Goal: Communication & Community: Answer question/provide support

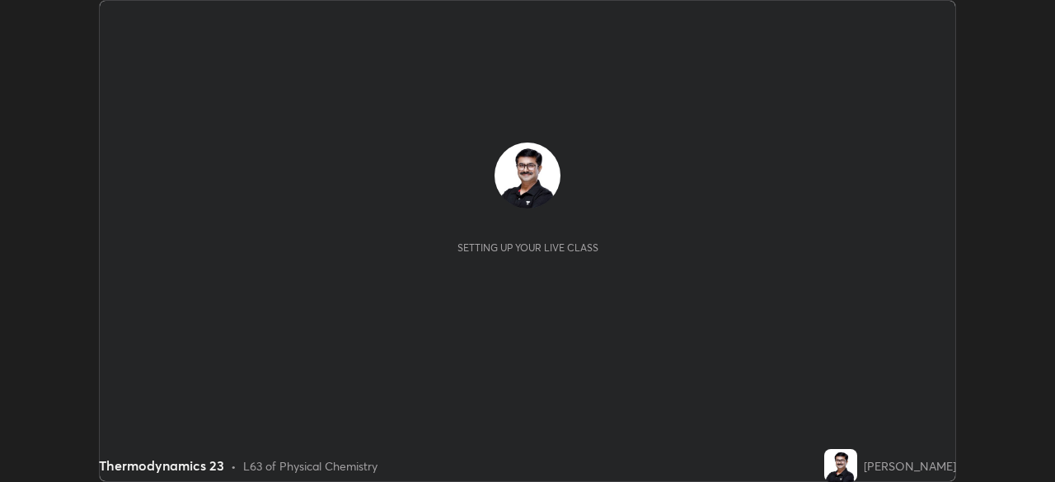
scroll to position [482, 1054]
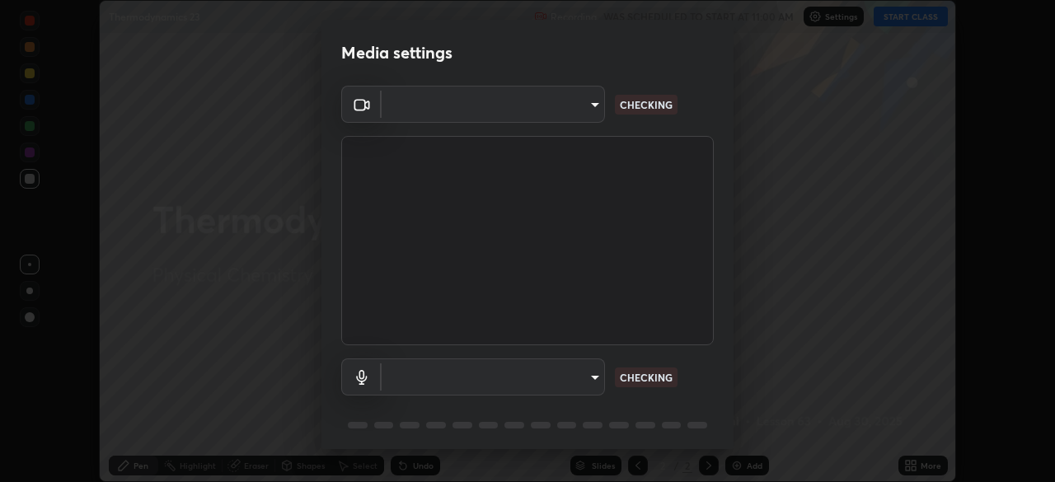
type input "09ecc5bada4ee907965ea0e478a95d4afed07b1251666ab8371fdf80b7aa1882"
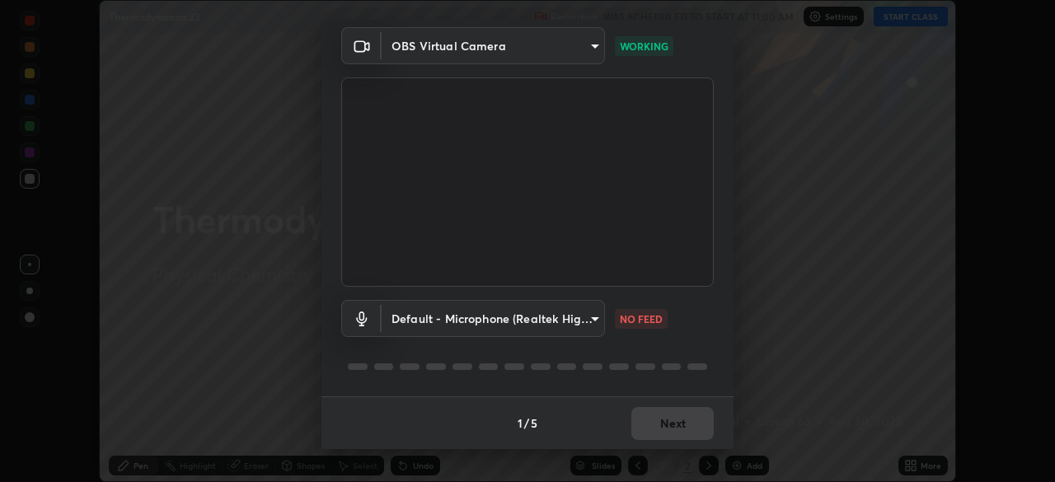
click at [591, 316] on body "Erase all Thermodynamics 23 Recording WAS SCHEDULED TO START AT 11:00 AM Settin…" at bounding box center [527, 241] width 1055 height 482
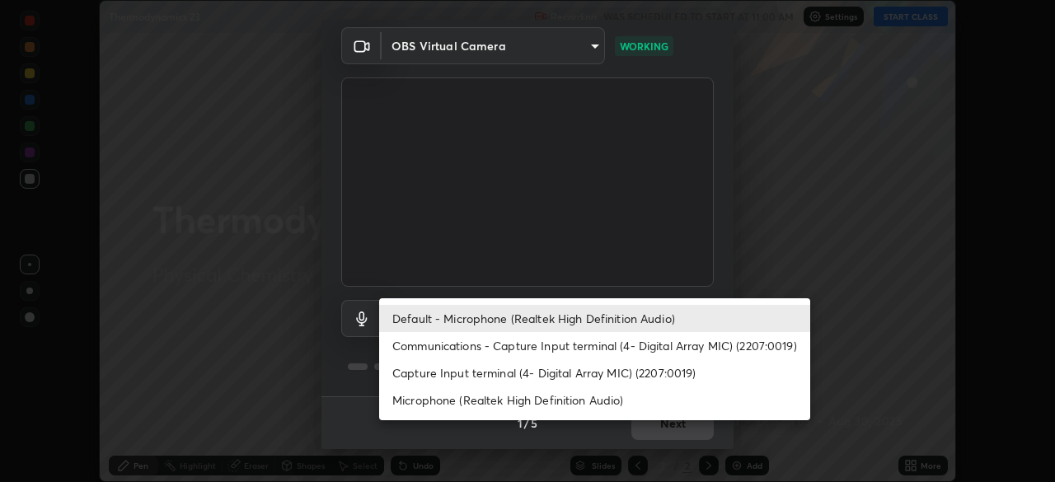
click at [510, 374] on li "Capture Input terminal (4- Digital Array MIC) (2207:0019)" at bounding box center [594, 372] width 431 height 27
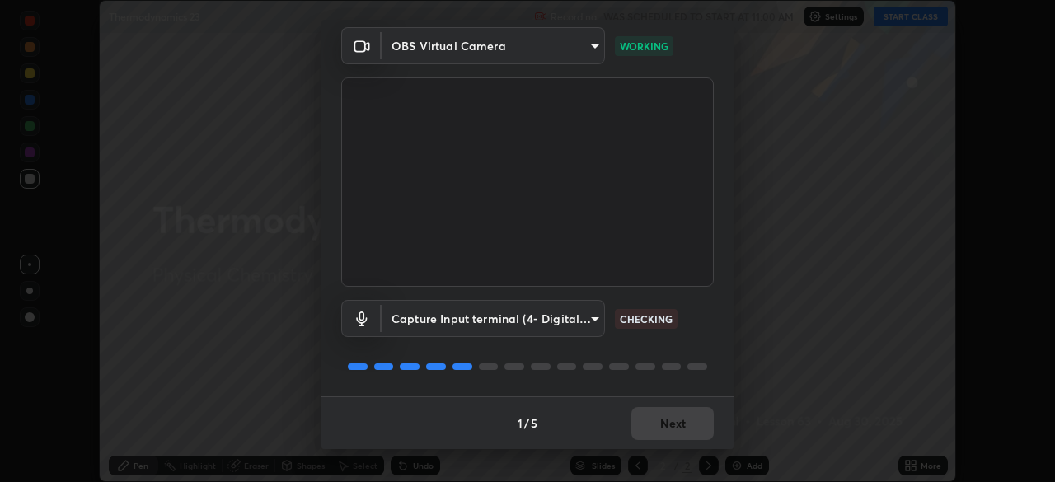
click at [589, 321] on body "Erase all Thermodynamics 23 Recording WAS SCHEDULED TO START AT 11:00 AM Settin…" at bounding box center [527, 241] width 1055 height 482
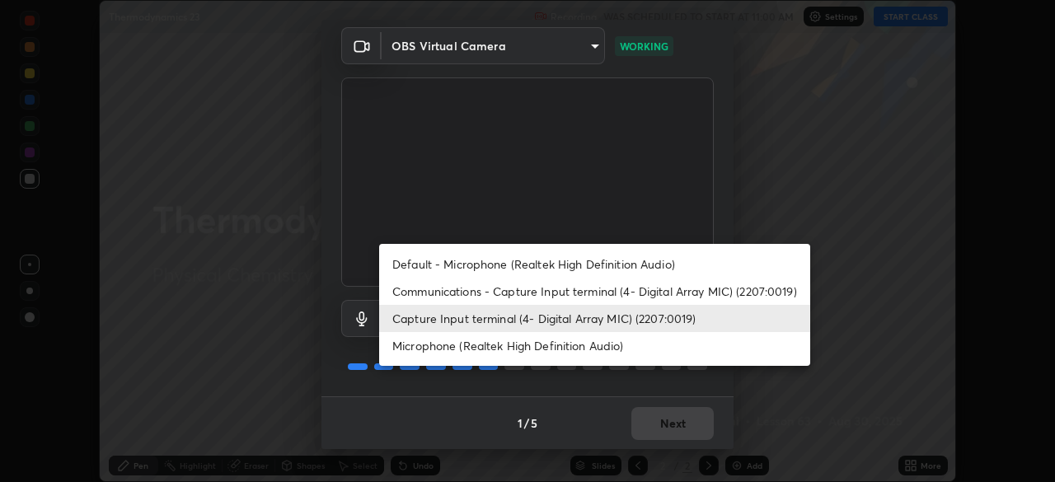
click at [489, 265] on li "Default - Microphone (Realtek High Definition Audio)" at bounding box center [594, 263] width 431 height 27
type input "default"
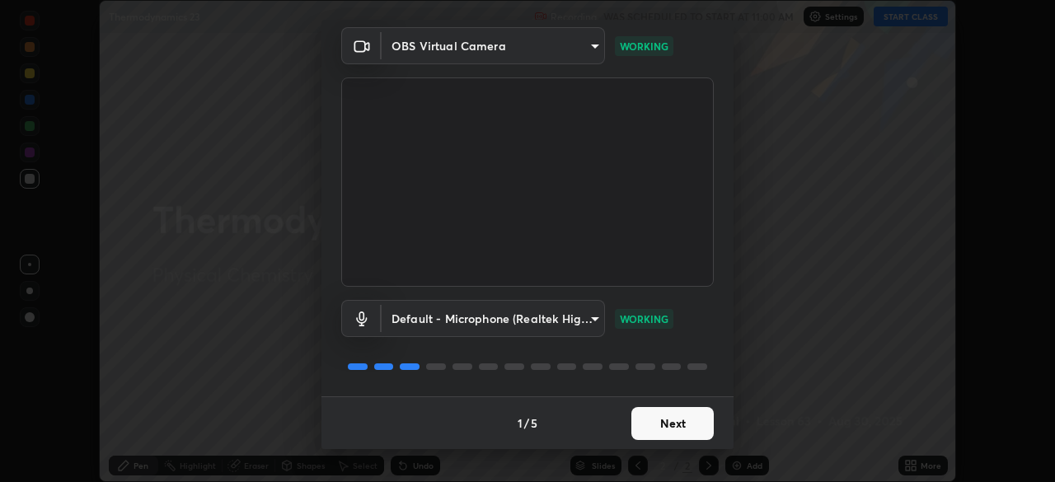
click at [671, 422] on button "Next" at bounding box center [672, 423] width 82 height 33
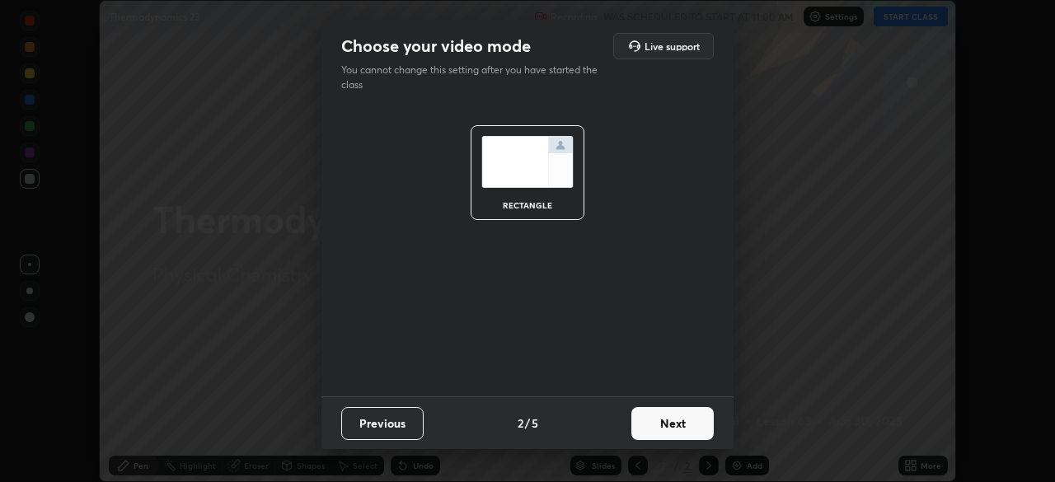
click at [671, 423] on button "Next" at bounding box center [672, 423] width 82 height 33
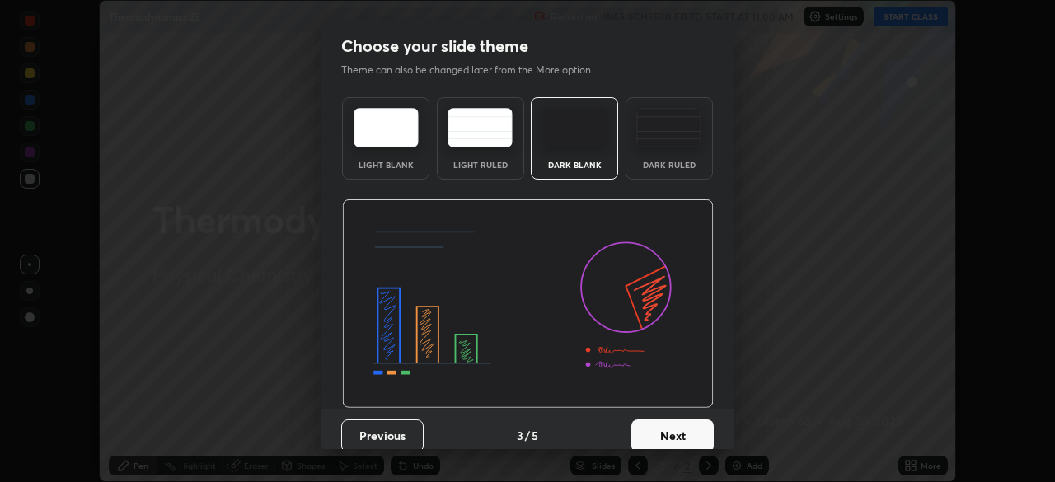
click at [662, 432] on button "Next" at bounding box center [672, 435] width 82 height 33
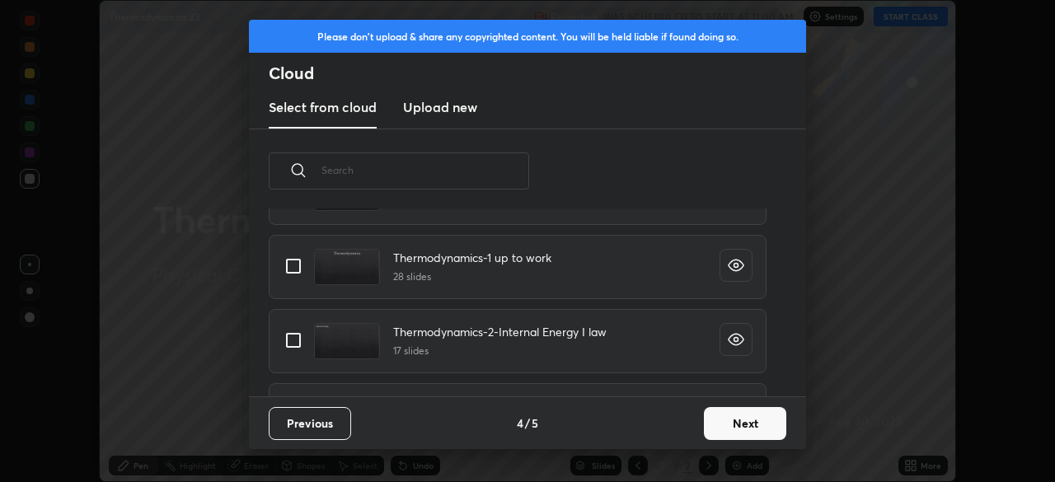
scroll to position [1488, 0]
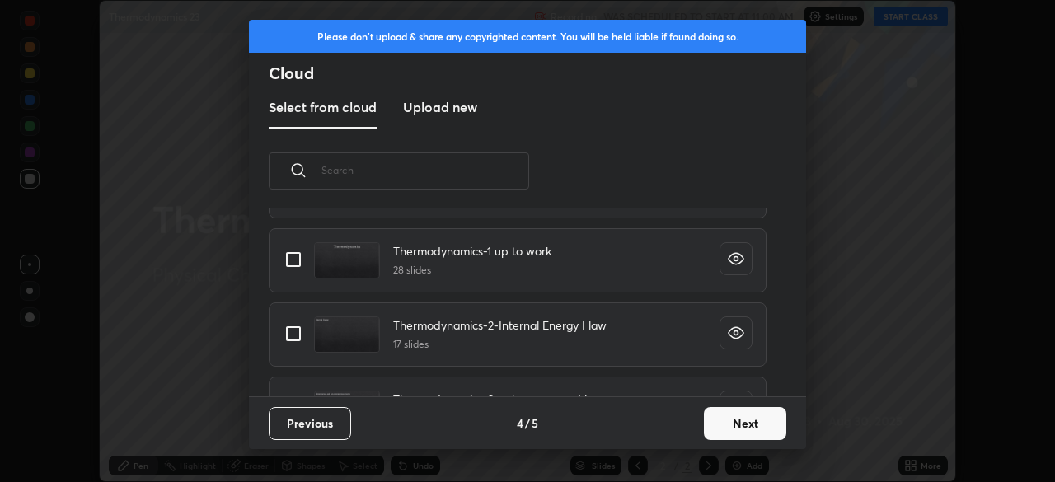
click at [732, 422] on button "Next" at bounding box center [745, 423] width 82 height 33
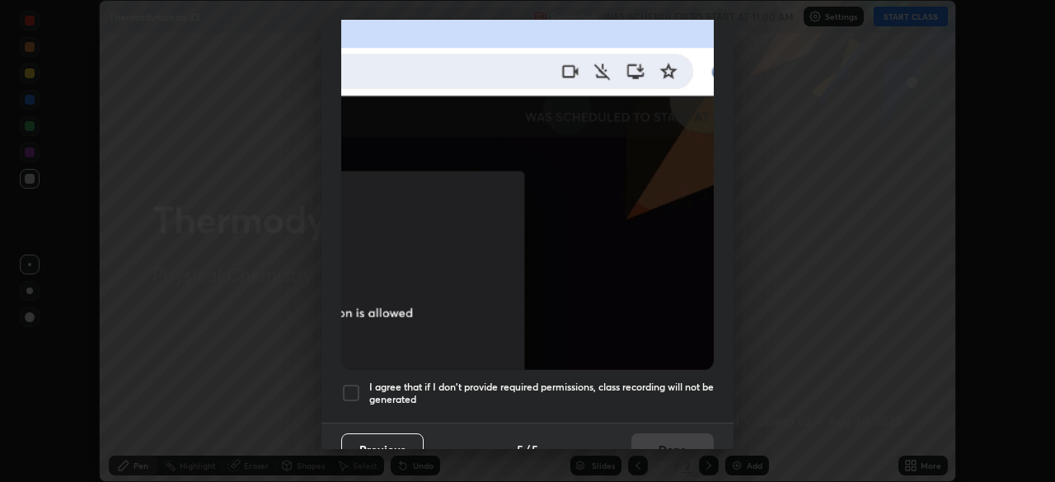
scroll to position [395, 0]
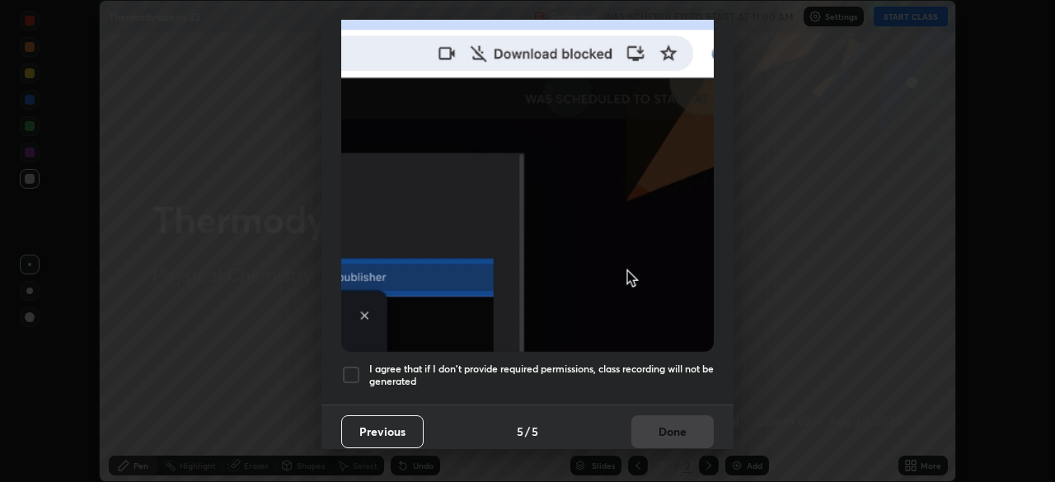
click at [353, 365] on div at bounding box center [351, 375] width 20 height 20
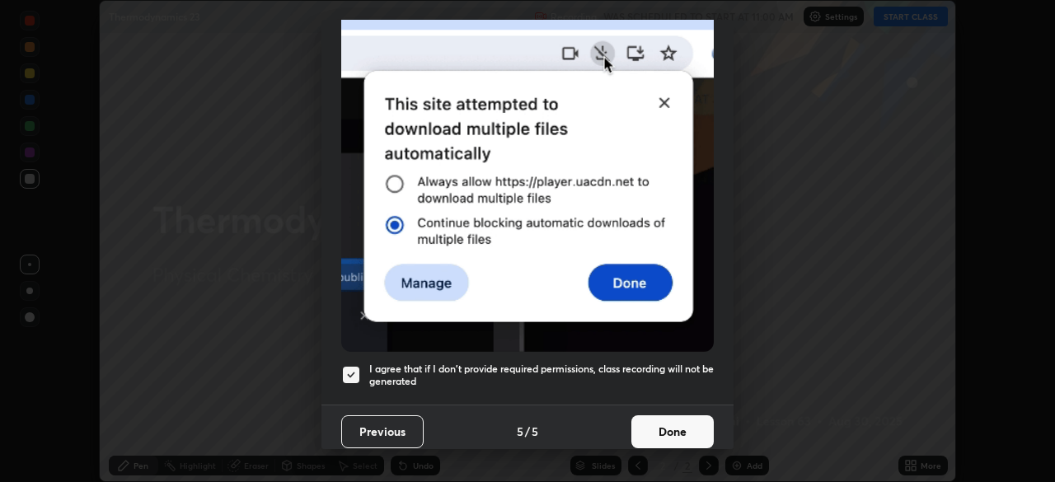
click at [654, 415] on button "Done" at bounding box center [672, 431] width 82 height 33
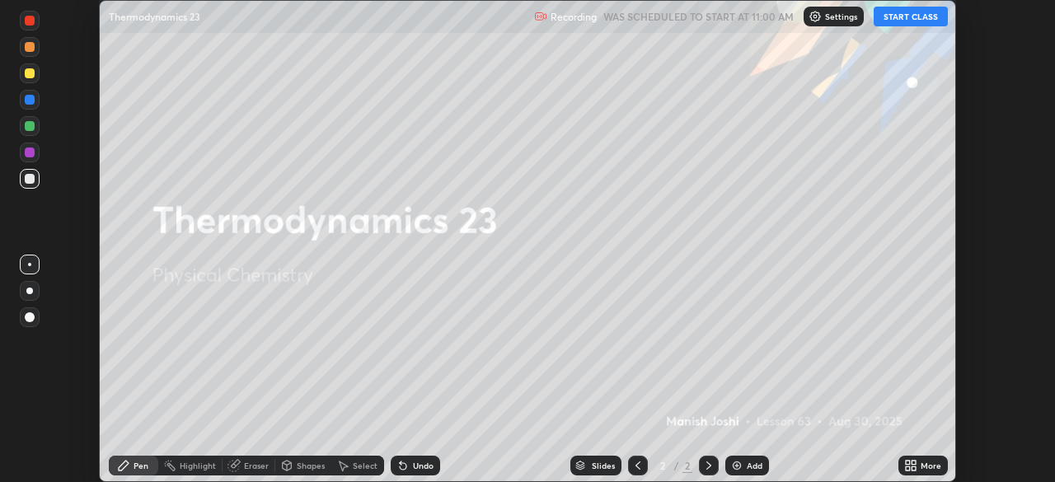
click at [910, 19] on button "START CLASS" at bounding box center [910, 17] width 74 height 20
click at [913, 462] on icon at bounding box center [913, 463] width 4 height 4
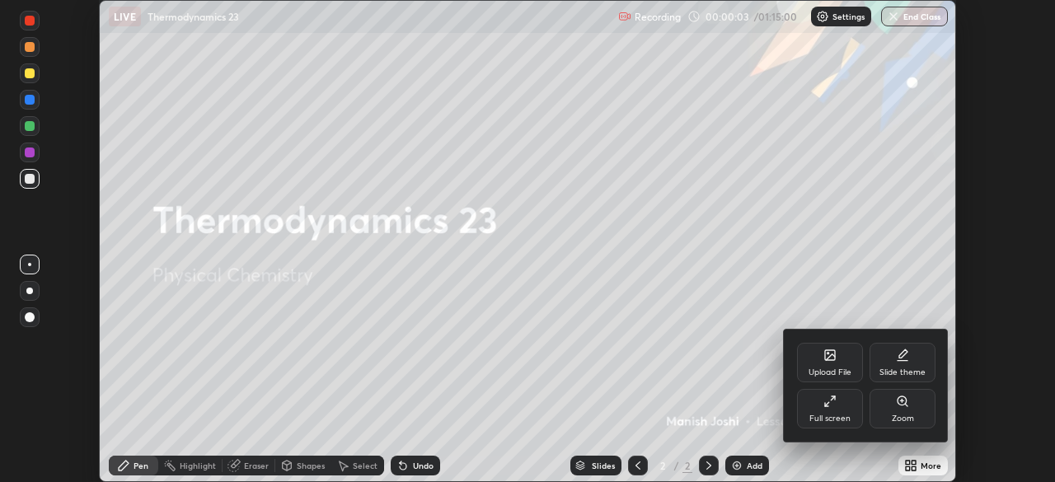
click at [832, 363] on div "Upload File" at bounding box center [830, 363] width 66 height 40
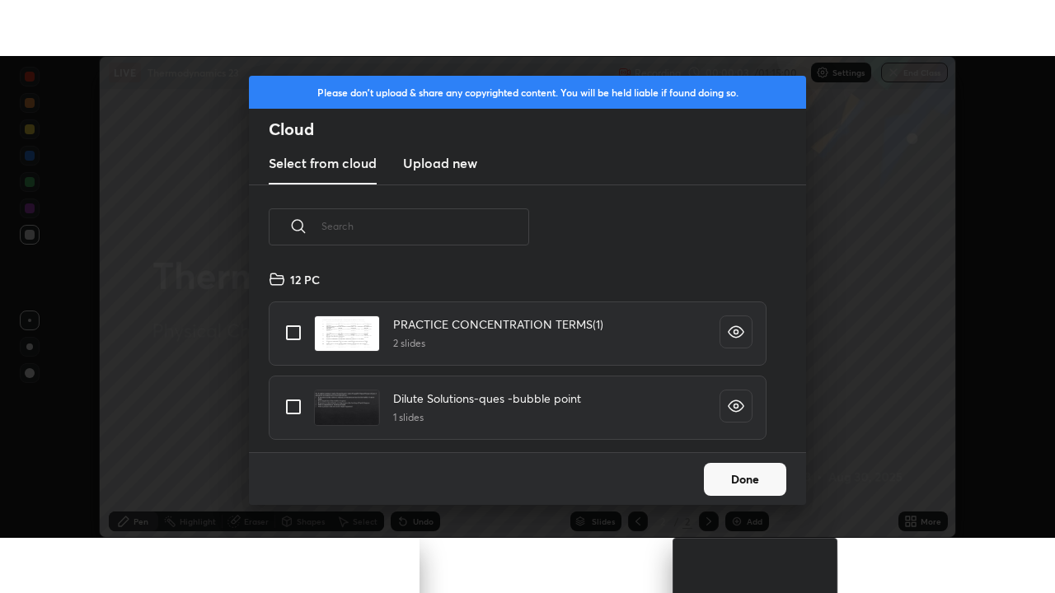
scroll to position [183, 529]
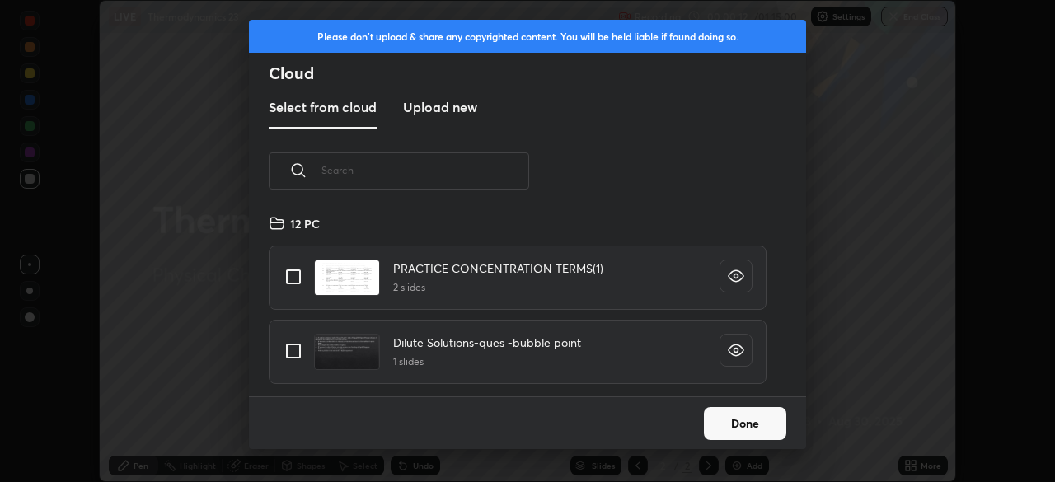
click at [443, 113] on h3 "Upload new" at bounding box center [440, 107] width 74 height 20
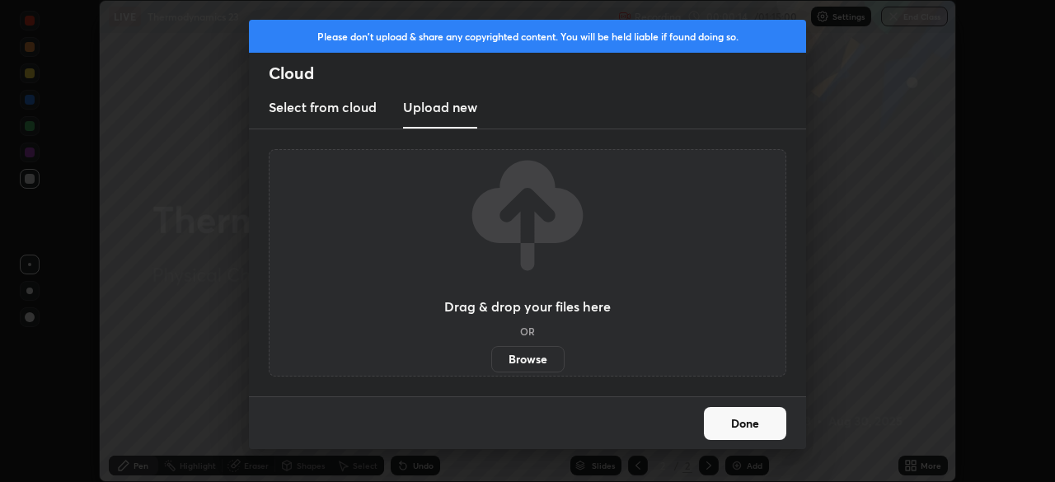
click at [521, 357] on label "Browse" at bounding box center [527, 359] width 73 height 26
click at [491, 357] on input "Browse" at bounding box center [491, 359] width 0 height 26
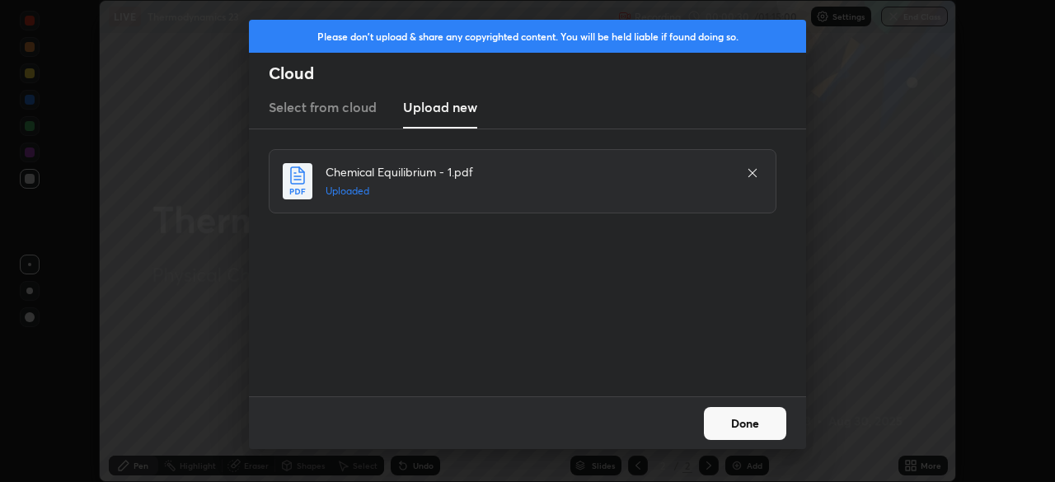
click at [732, 420] on button "Done" at bounding box center [745, 423] width 82 height 33
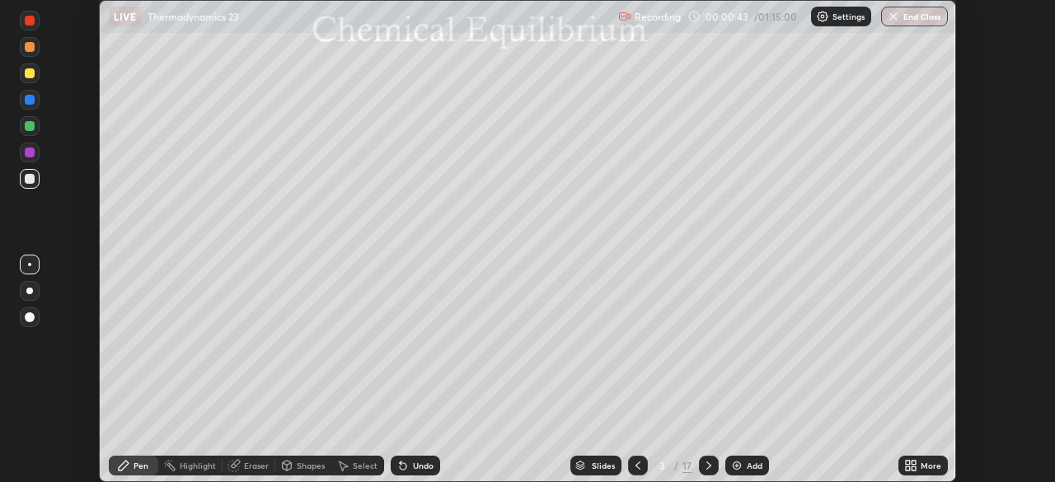
click at [908, 466] on icon at bounding box center [910, 465] width 13 height 13
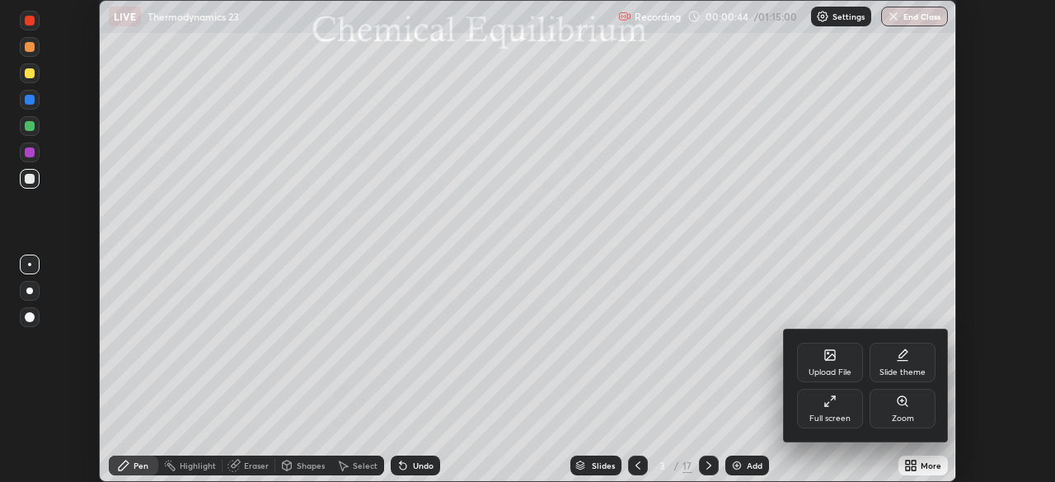
click at [829, 409] on div "Full screen" at bounding box center [830, 409] width 66 height 40
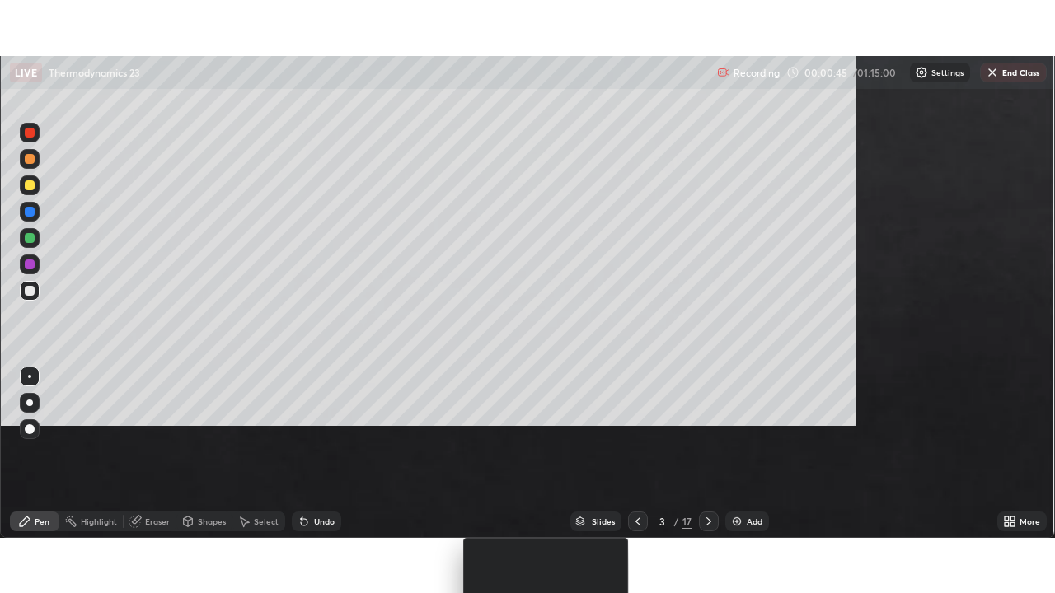
scroll to position [593, 1055]
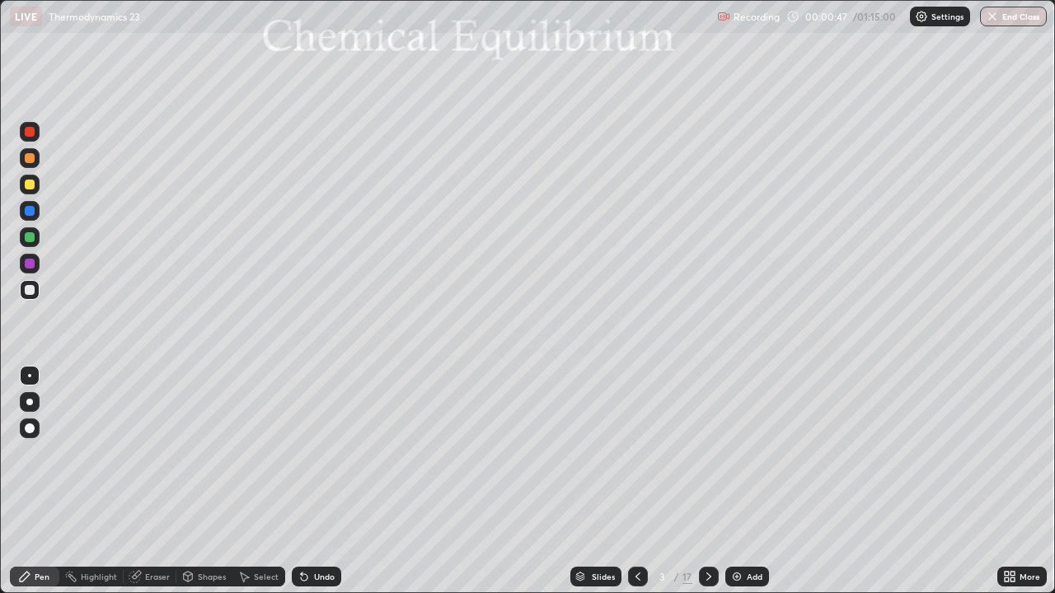
click at [708, 481] on icon at bounding box center [708, 576] width 13 height 13
click at [611, 481] on div "Slides" at bounding box center [603, 577] width 23 height 8
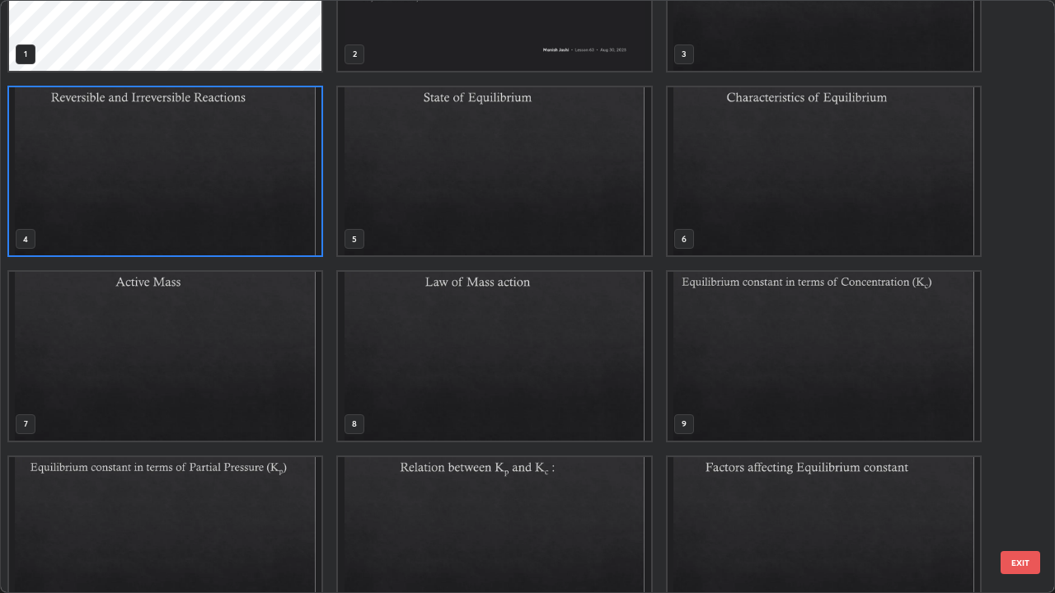
scroll to position [109, 0]
click at [803, 333] on img "grid" at bounding box center [823, 354] width 312 height 169
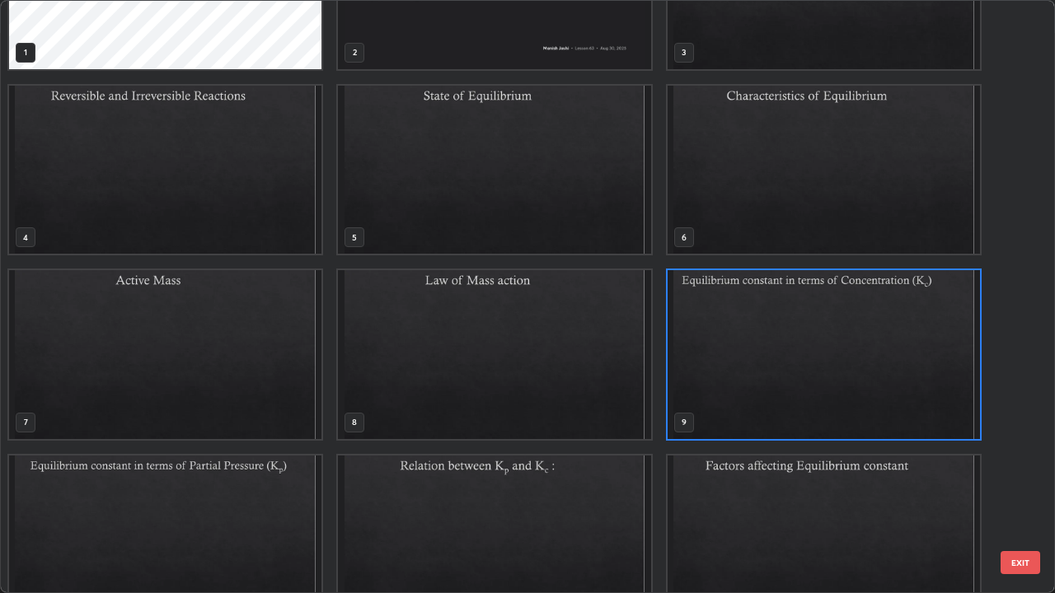
click at [802, 330] on img "grid" at bounding box center [823, 354] width 312 height 169
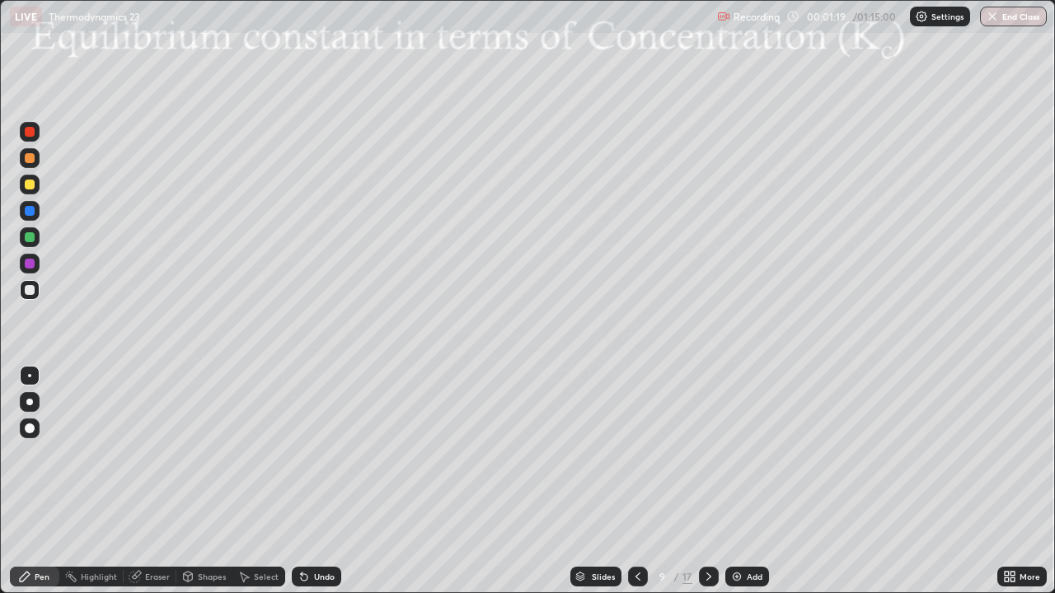
click at [36, 289] on div at bounding box center [30, 290] width 20 height 20
click at [256, 481] on div "Select" at bounding box center [266, 577] width 25 height 8
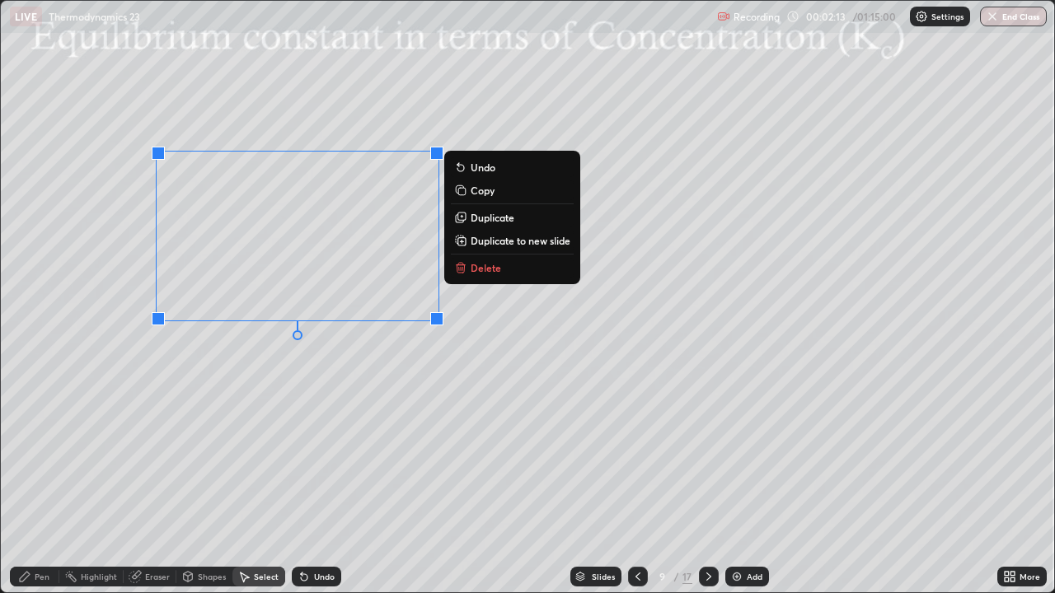
click at [470, 269] on button "Delete" at bounding box center [512, 268] width 123 height 20
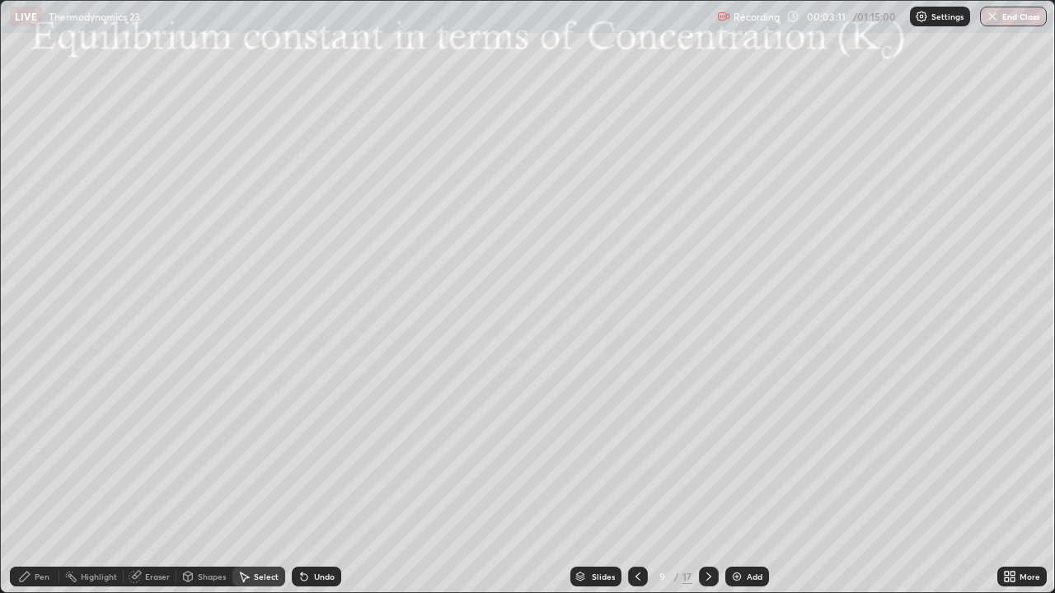
click at [49, 481] on div "Pen" at bounding box center [34, 577] width 49 height 20
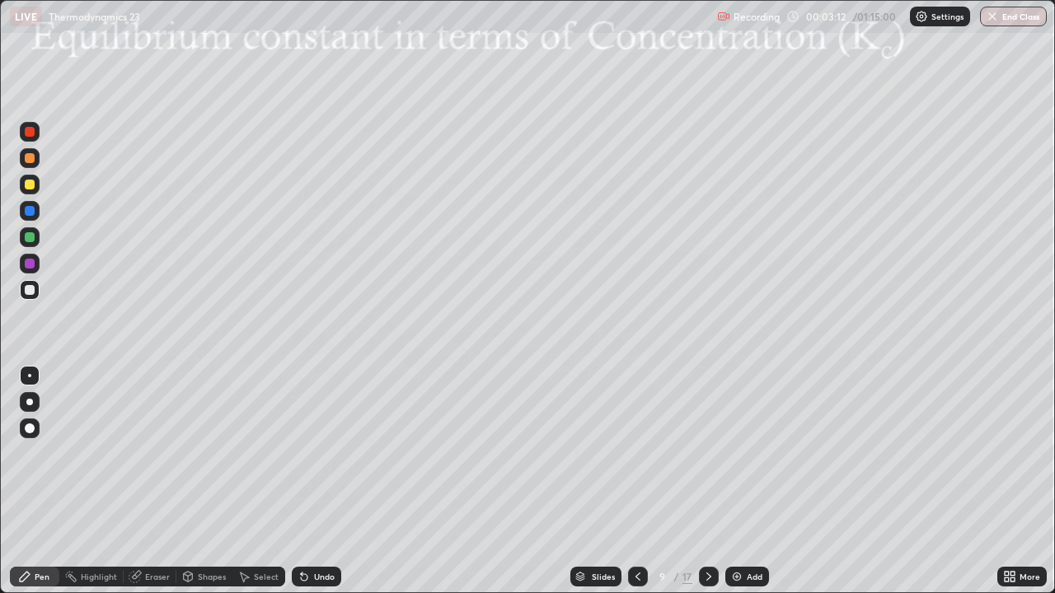
click at [33, 293] on div at bounding box center [30, 290] width 10 height 10
click at [32, 214] on div at bounding box center [30, 211] width 10 height 10
click at [33, 187] on div at bounding box center [30, 185] width 10 height 10
click at [301, 481] on icon at bounding box center [304, 577] width 7 height 7
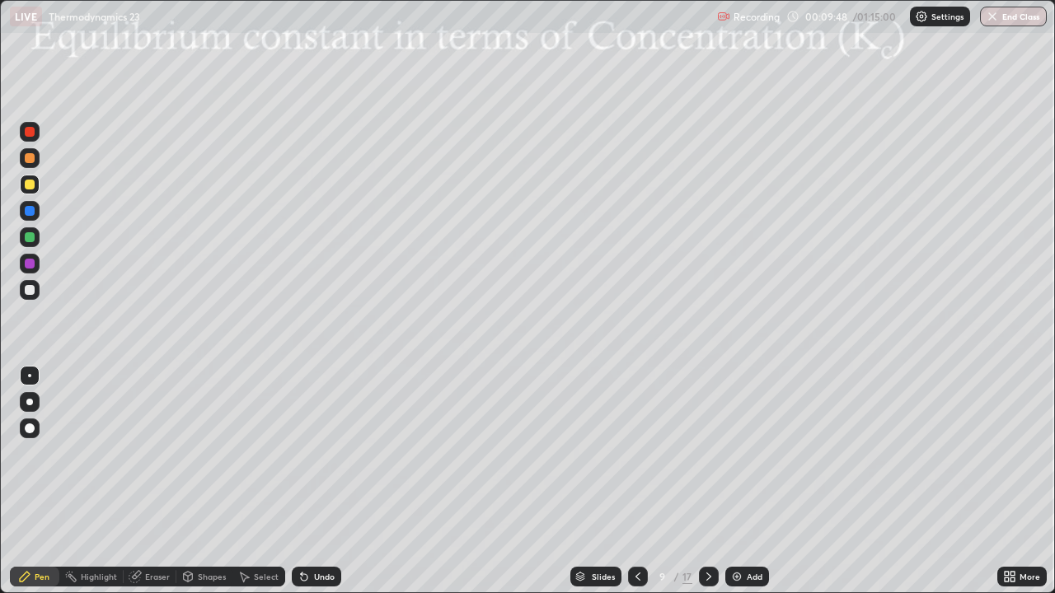
click at [301, 481] on icon at bounding box center [304, 577] width 7 height 7
click at [319, 481] on div "Undo" at bounding box center [316, 577] width 49 height 20
click at [315, 481] on div "Undo" at bounding box center [316, 577] width 49 height 20
click at [312, 481] on div "Undo" at bounding box center [316, 577] width 49 height 20
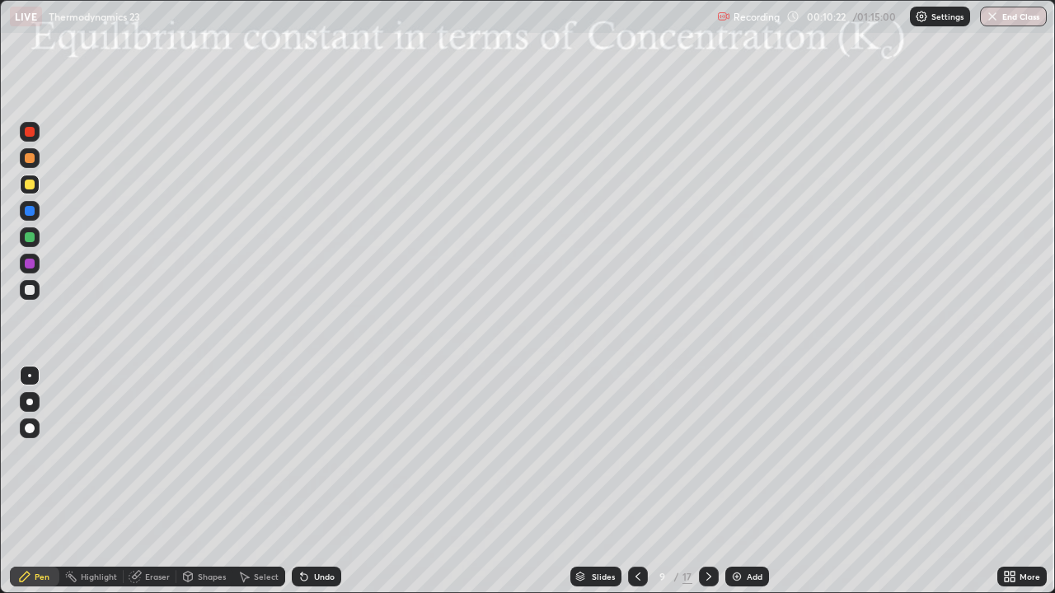
click at [309, 481] on div "Undo" at bounding box center [316, 577] width 49 height 20
click at [324, 481] on div "Undo" at bounding box center [316, 577] width 49 height 20
click at [311, 481] on div "Undo" at bounding box center [316, 577] width 49 height 20
click at [739, 481] on img at bounding box center [736, 576] width 13 height 13
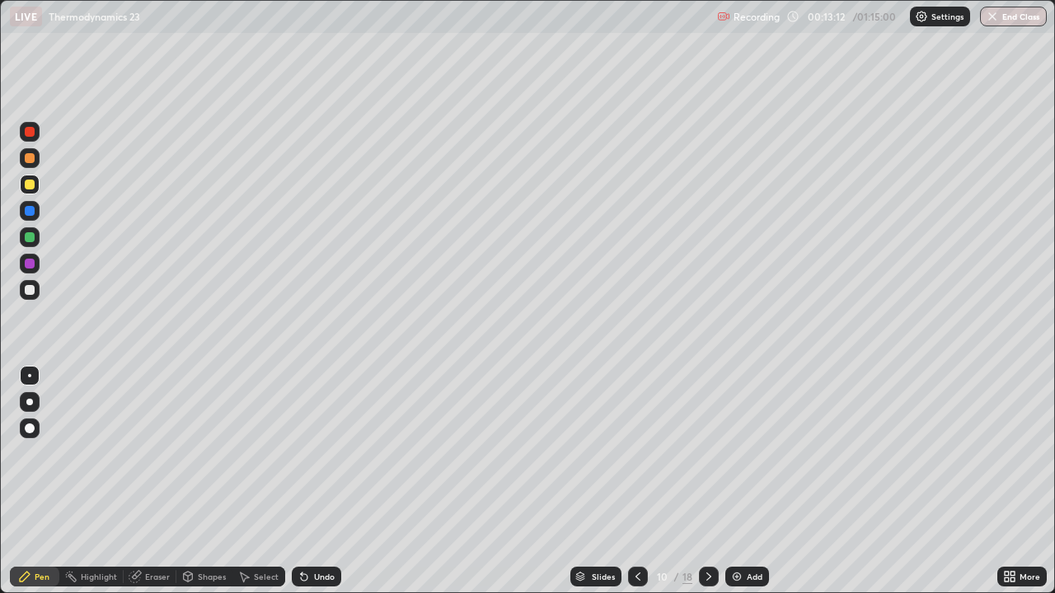
click at [30, 290] on div at bounding box center [30, 290] width 10 height 10
click at [45, 481] on div "Pen" at bounding box center [34, 577] width 49 height 20
click at [33, 288] on div at bounding box center [30, 290] width 10 height 10
click at [258, 481] on div "Select" at bounding box center [266, 577] width 25 height 8
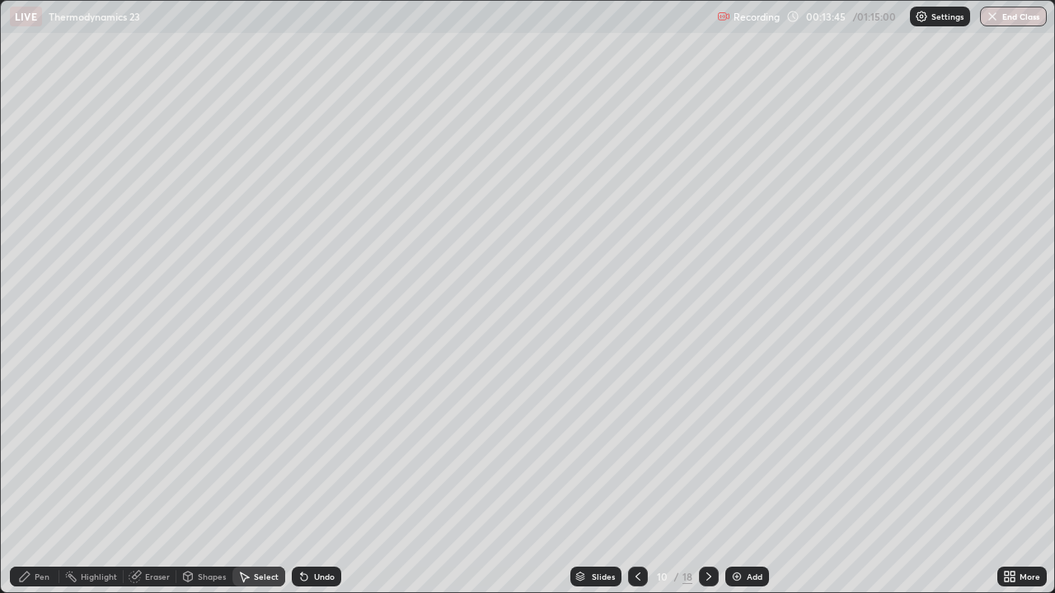
click at [242, 481] on icon at bounding box center [245, 578] width 9 height 10
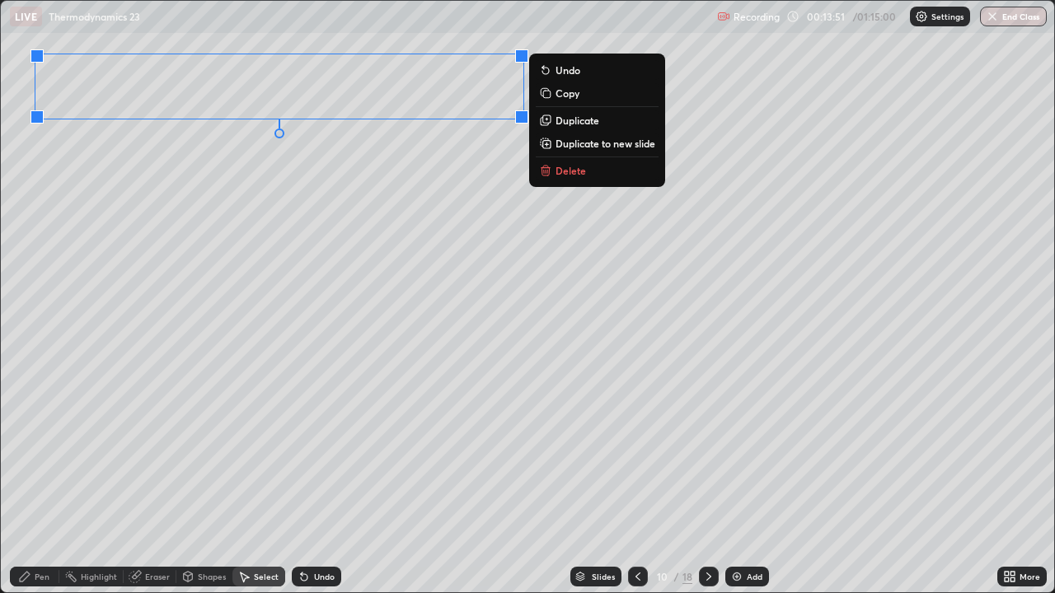
click at [373, 245] on div "0 ° Undo Copy Duplicate Duplicate to new slide Delete" at bounding box center [527, 297] width 1053 height 592
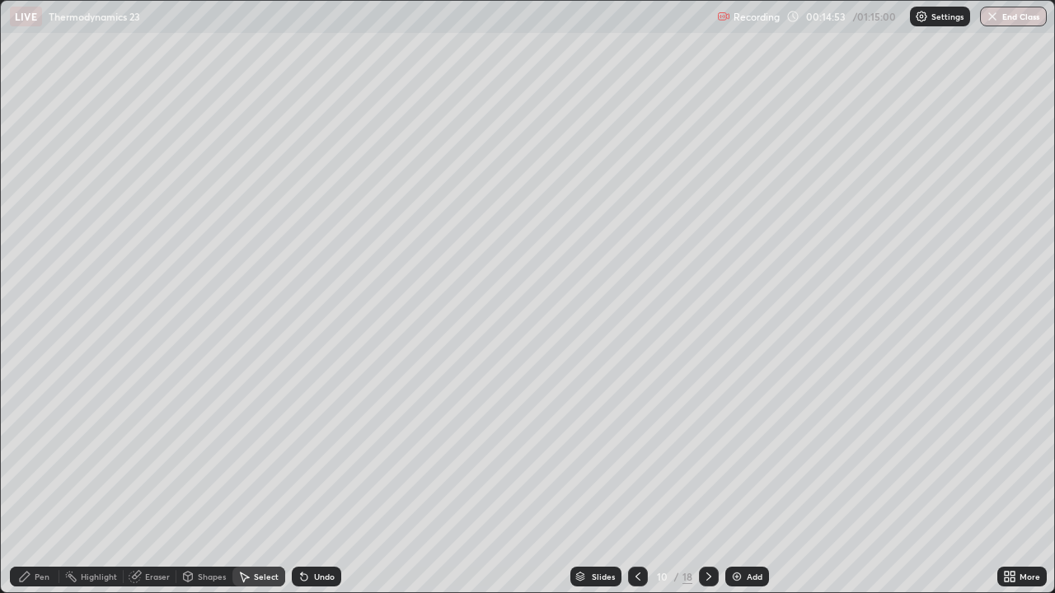
click at [204, 481] on div "Shapes" at bounding box center [212, 577] width 28 height 8
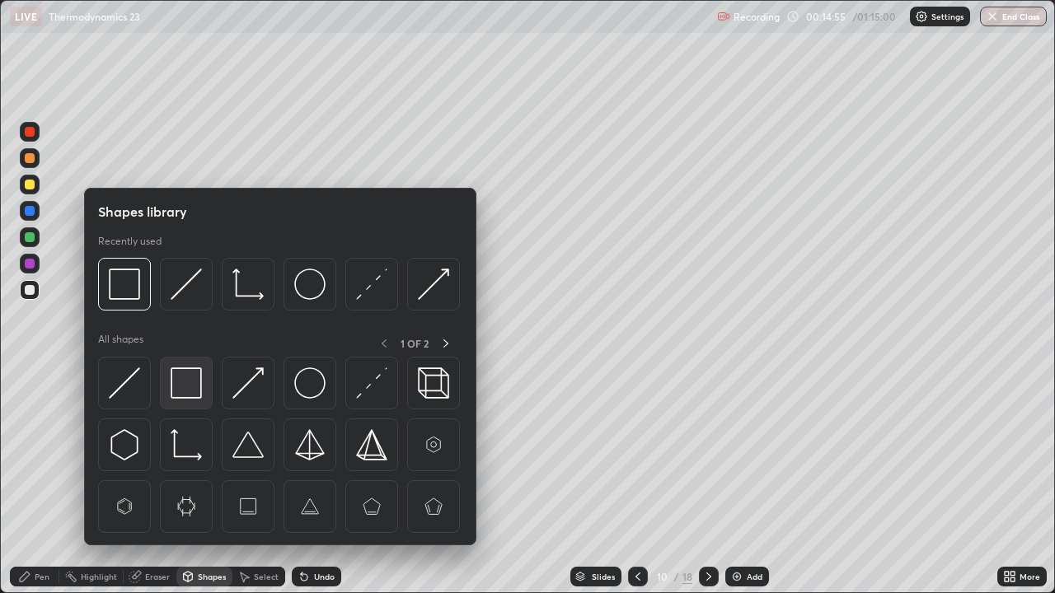
click at [193, 393] on img at bounding box center [186, 382] width 31 height 31
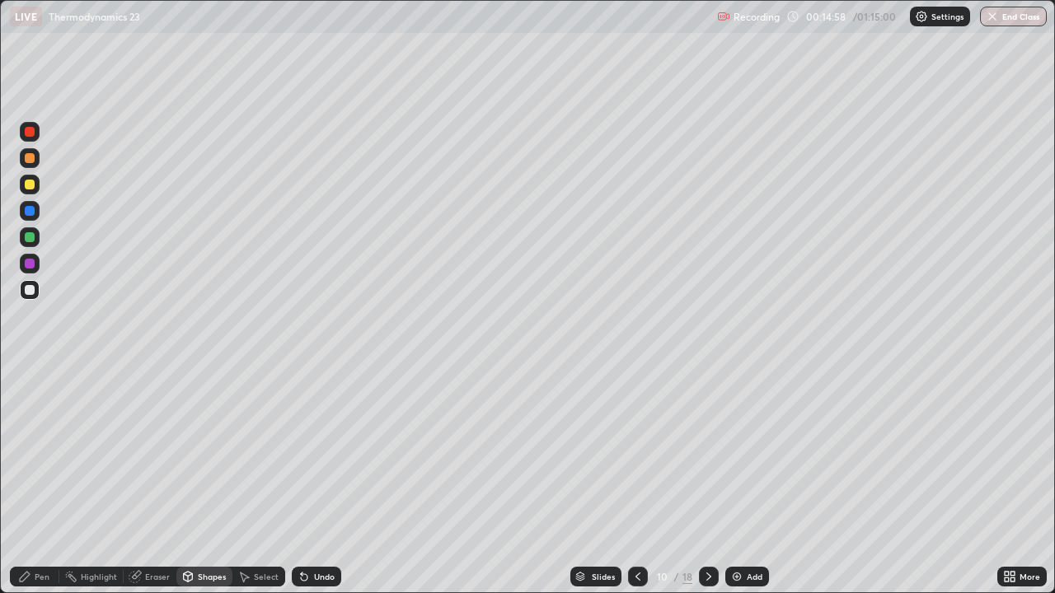
click at [35, 238] on div at bounding box center [30, 237] width 20 height 20
click at [27, 289] on div at bounding box center [30, 290] width 10 height 10
click at [49, 481] on div "Pen" at bounding box center [34, 577] width 49 height 20
click at [33, 185] on div at bounding box center [30, 185] width 10 height 10
click at [301, 481] on icon at bounding box center [302, 574] width 2 height 2
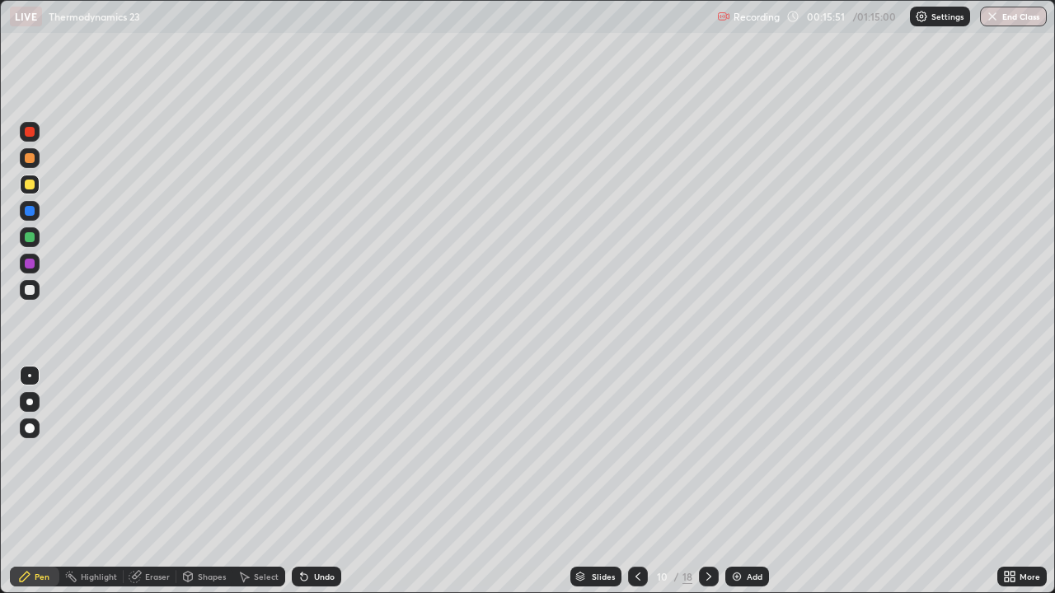
click at [309, 481] on div "Undo" at bounding box center [316, 577] width 49 height 20
click at [312, 481] on div "Undo" at bounding box center [316, 577] width 49 height 20
click at [311, 481] on div "Undo" at bounding box center [316, 577] width 49 height 20
click at [161, 481] on div "Eraser" at bounding box center [157, 577] width 25 height 8
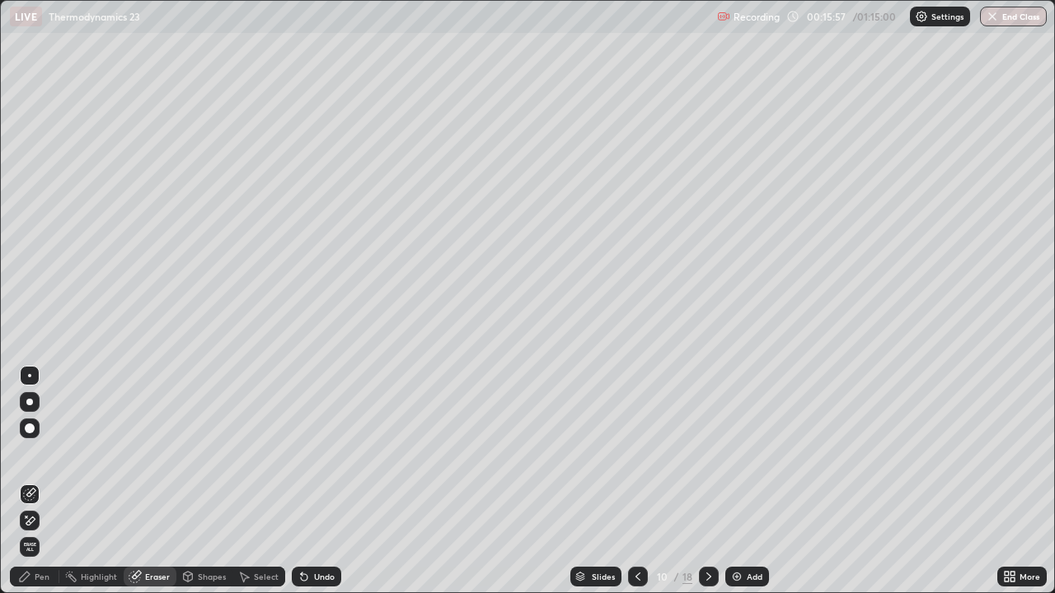
click at [51, 481] on div "Pen" at bounding box center [34, 577] width 49 height 20
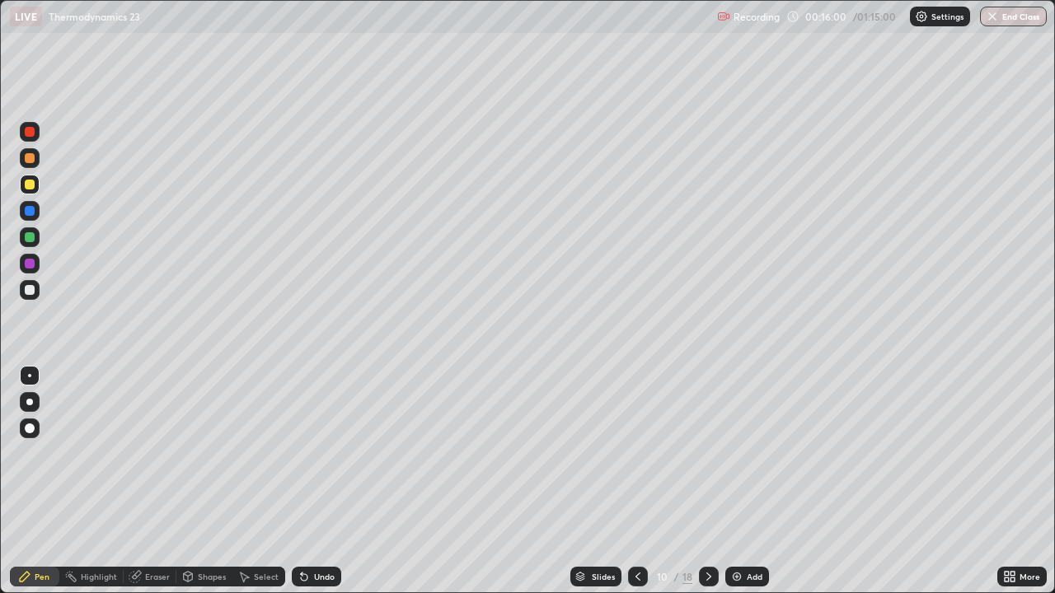
click at [160, 481] on div "Eraser" at bounding box center [157, 577] width 25 height 8
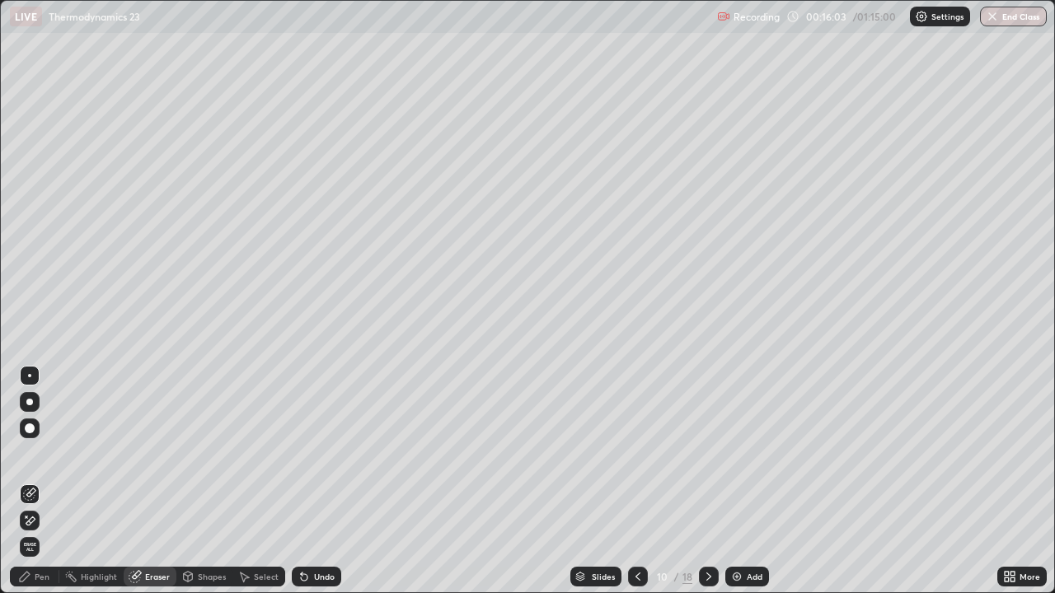
click at [41, 481] on div "Pen" at bounding box center [42, 577] width 15 height 8
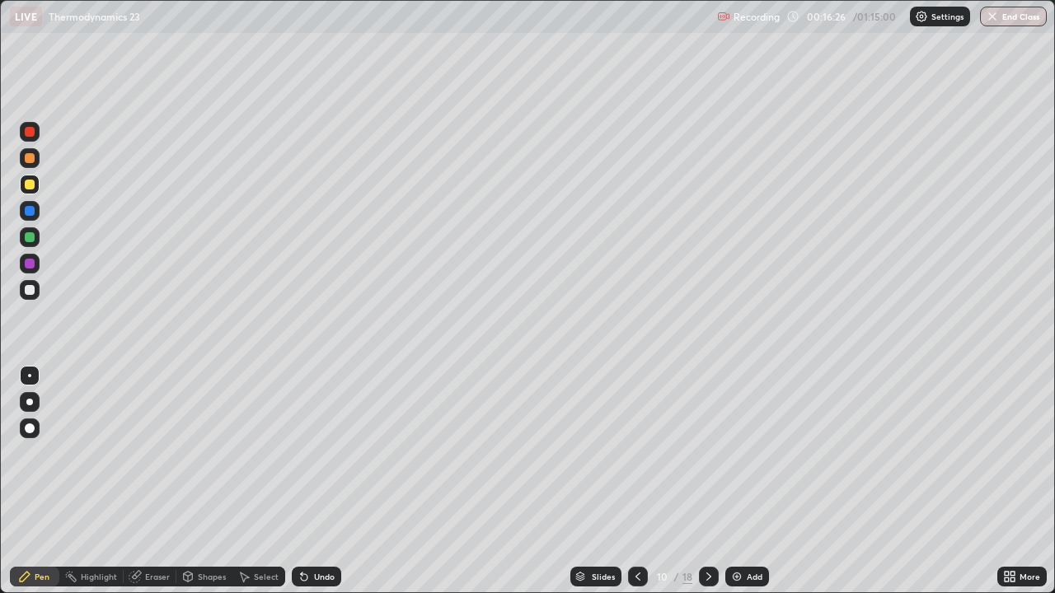
click at [34, 241] on div at bounding box center [30, 237] width 20 height 20
click at [248, 481] on icon at bounding box center [245, 578] width 9 height 10
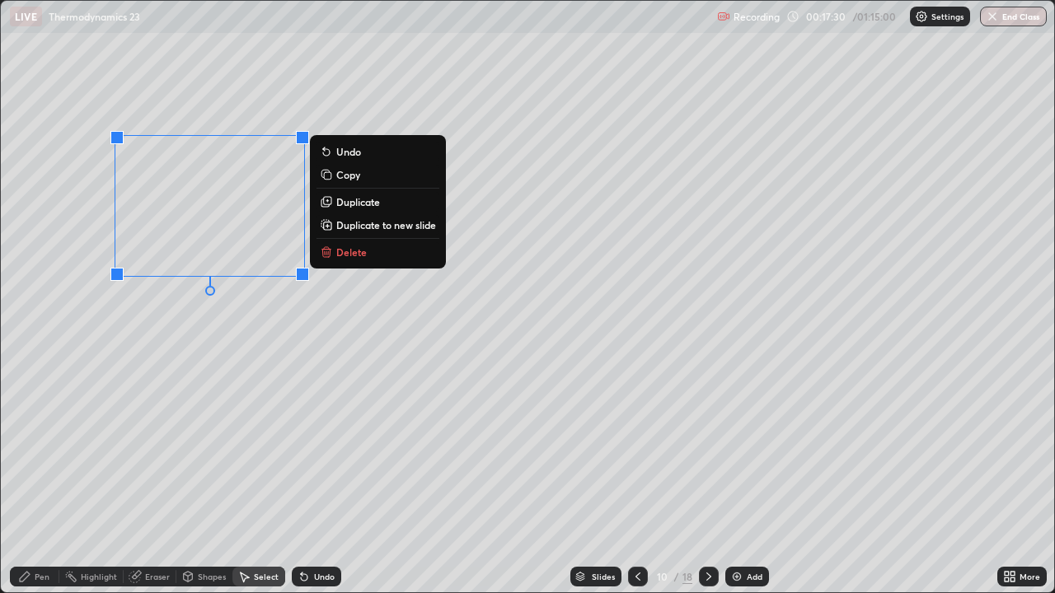
click at [334, 252] on button "Delete" at bounding box center [377, 252] width 123 height 20
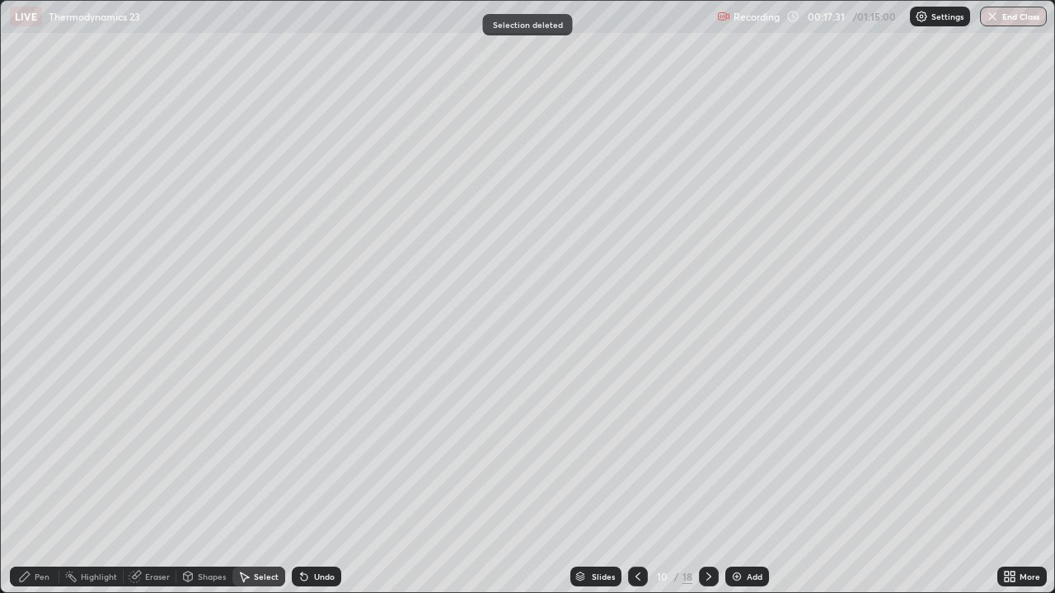
click at [189, 481] on icon at bounding box center [188, 575] width 9 height 2
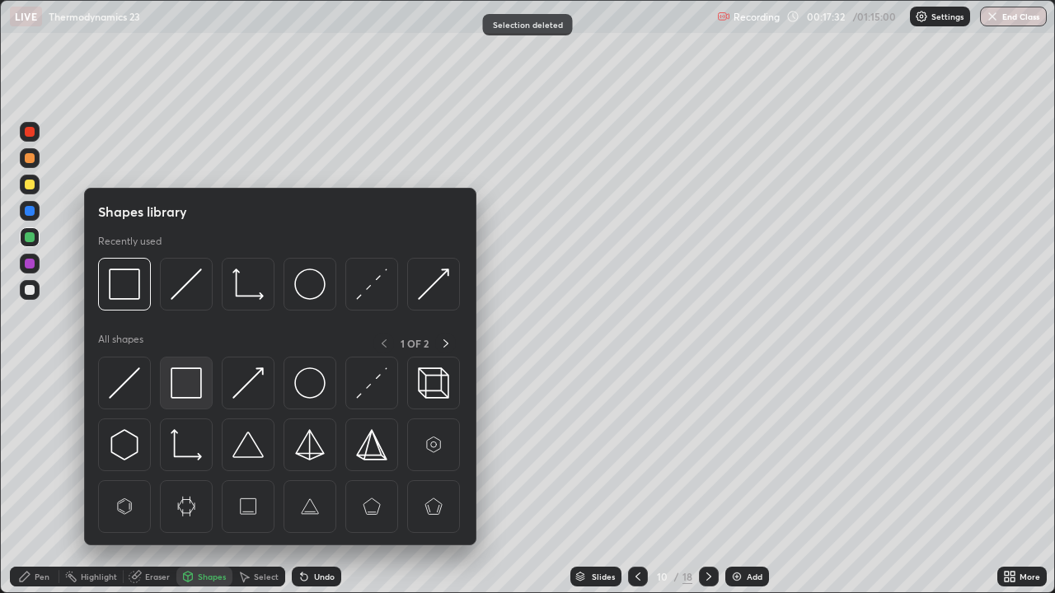
click at [194, 382] on img at bounding box center [186, 382] width 31 height 31
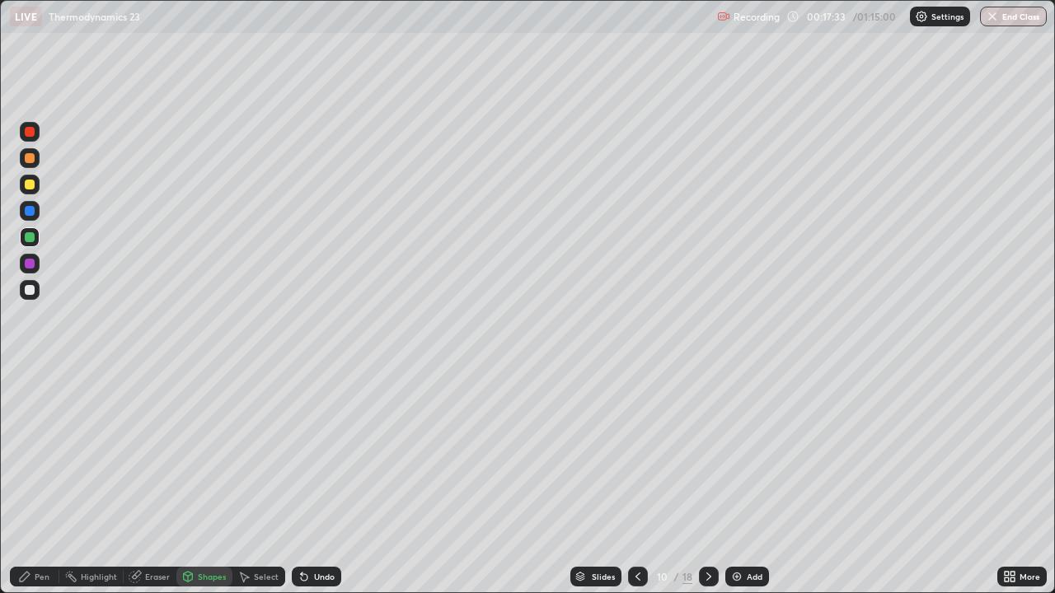
click at [30, 294] on div at bounding box center [30, 290] width 10 height 10
click at [44, 481] on div "Pen" at bounding box center [34, 577] width 49 height 20
click at [327, 481] on div "Undo" at bounding box center [316, 577] width 49 height 20
click at [324, 481] on div "Undo" at bounding box center [324, 577] width 21 height 8
click at [30, 187] on div at bounding box center [30, 185] width 10 height 10
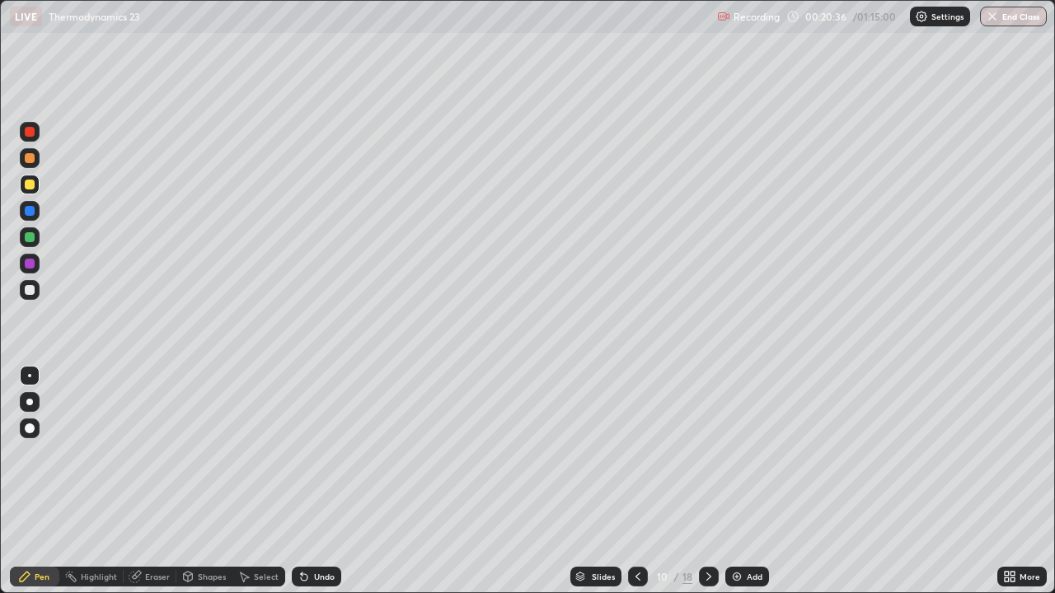
click at [225, 481] on div "Shapes" at bounding box center [204, 577] width 56 height 20
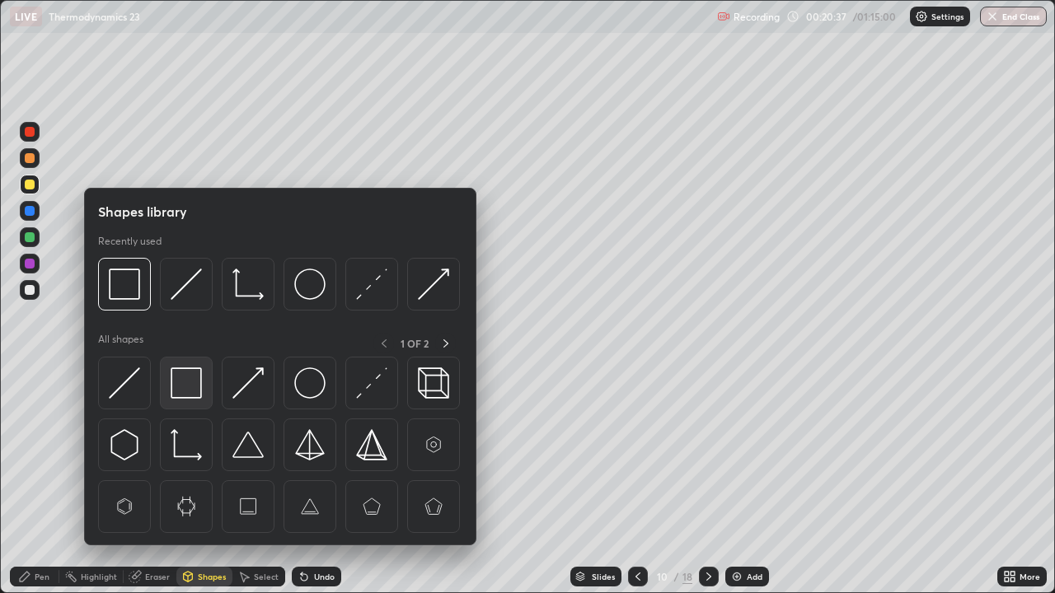
click at [198, 385] on img at bounding box center [186, 382] width 31 height 31
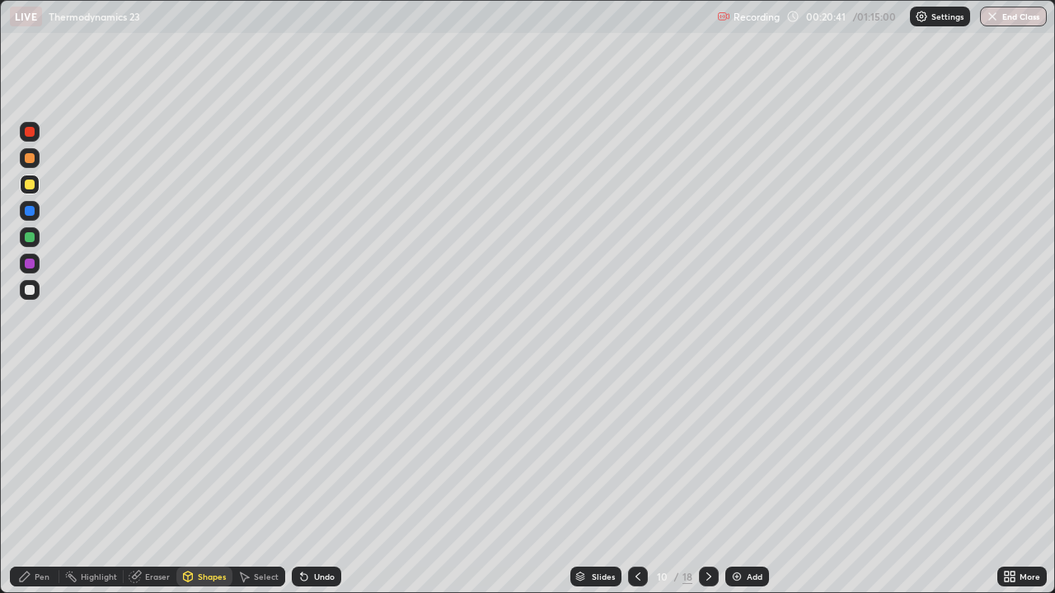
click at [47, 481] on div "Pen" at bounding box center [42, 577] width 15 height 8
click at [737, 481] on img at bounding box center [736, 576] width 13 height 13
click at [32, 290] on div at bounding box center [30, 290] width 10 height 10
click at [189, 481] on icon at bounding box center [188, 577] width 9 height 10
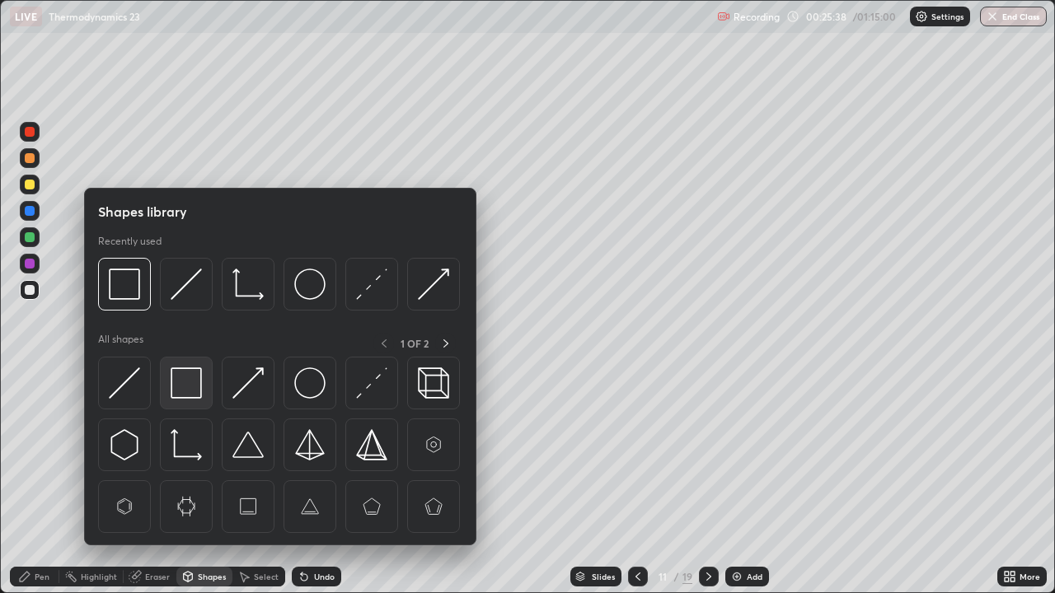
click at [186, 392] on img at bounding box center [186, 382] width 31 height 31
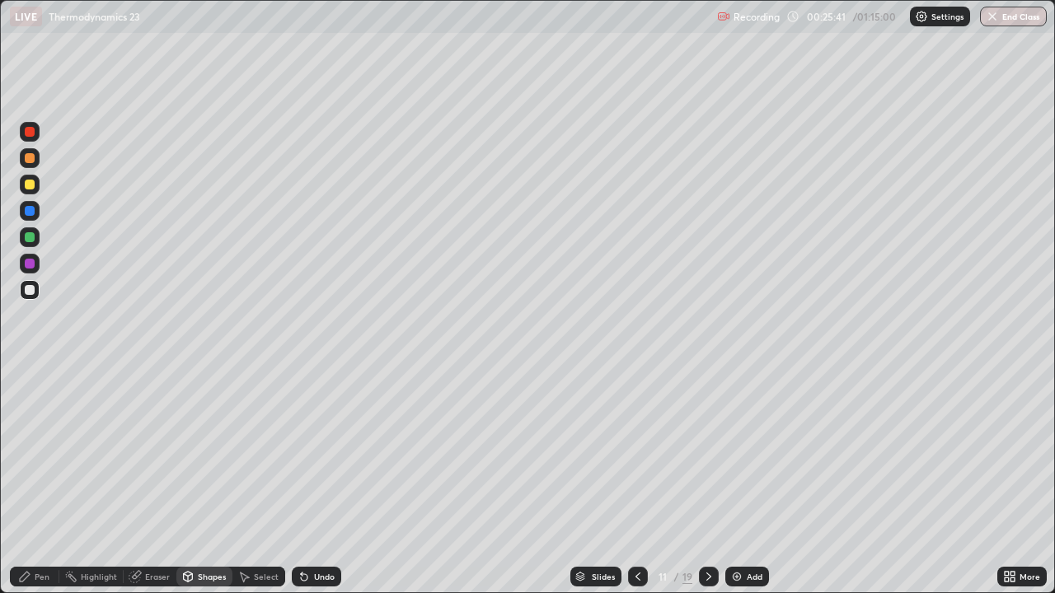
click at [33, 291] on div at bounding box center [30, 290] width 10 height 10
click at [49, 481] on div "Pen" at bounding box center [34, 577] width 49 height 20
click at [32, 185] on div at bounding box center [30, 185] width 10 height 10
click at [308, 481] on div "Undo" at bounding box center [316, 577] width 49 height 20
click at [314, 481] on div "Undo" at bounding box center [324, 577] width 21 height 8
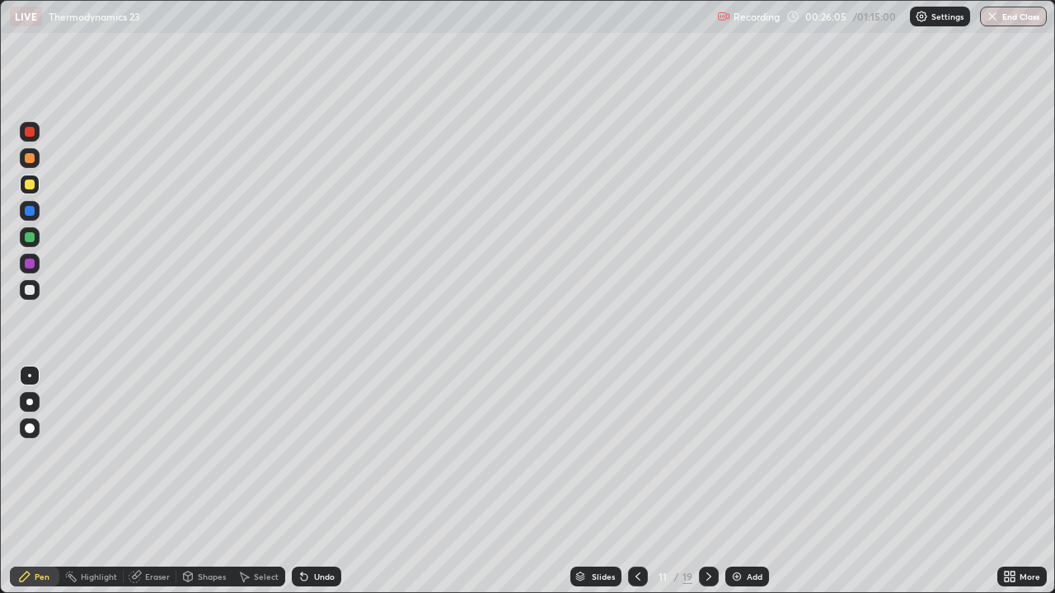
click at [308, 481] on div "Undo" at bounding box center [316, 577] width 49 height 20
click at [302, 481] on icon at bounding box center [304, 577] width 7 height 7
click at [306, 481] on icon at bounding box center [303, 576] width 13 height 13
click at [35, 157] on div at bounding box center [30, 158] width 20 height 20
click at [32, 290] on div at bounding box center [30, 290] width 10 height 10
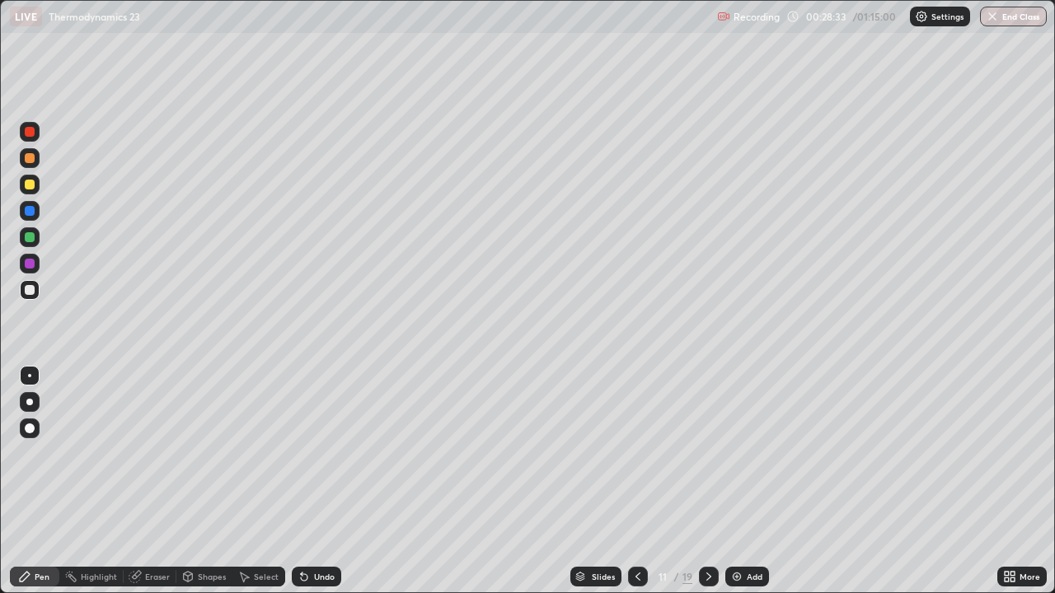
click at [302, 481] on icon at bounding box center [304, 577] width 7 height 7
click at [301, 481] on icon at bounding box center [302, 574] width 2 height 2
click at [320, 481] on div "Undo" at bounding box center [324, 577] width 21 height 8
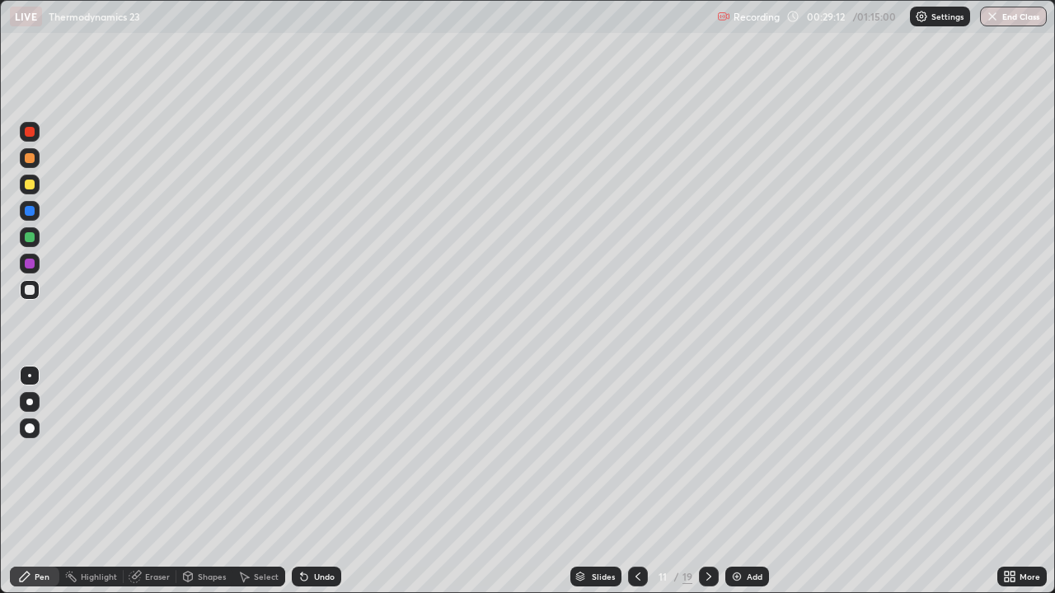
click at [320, 481] on div "Undo" at bounding box center [324, 577] width 21 height 8
click at [318, 481] on div "Undo" at bounding box center [316, 577] width 49 height 20
click at [168, 481] on div "Eraser" at bounding box center [150, 577] width 53 height 20
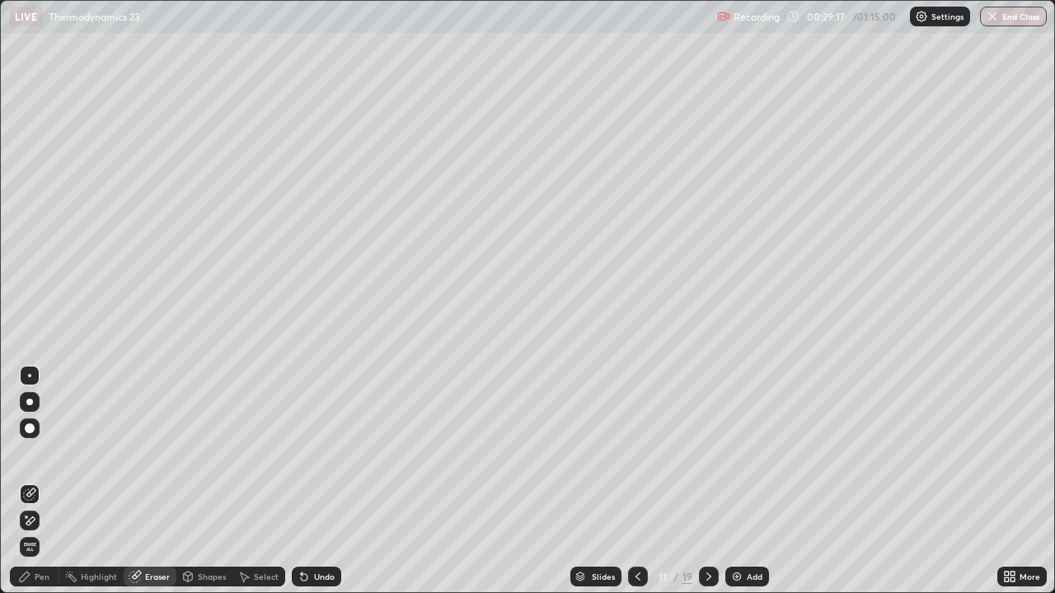
click at [53, 481] on div "Pen" at bounding box center [34, 577] width 49 height 20
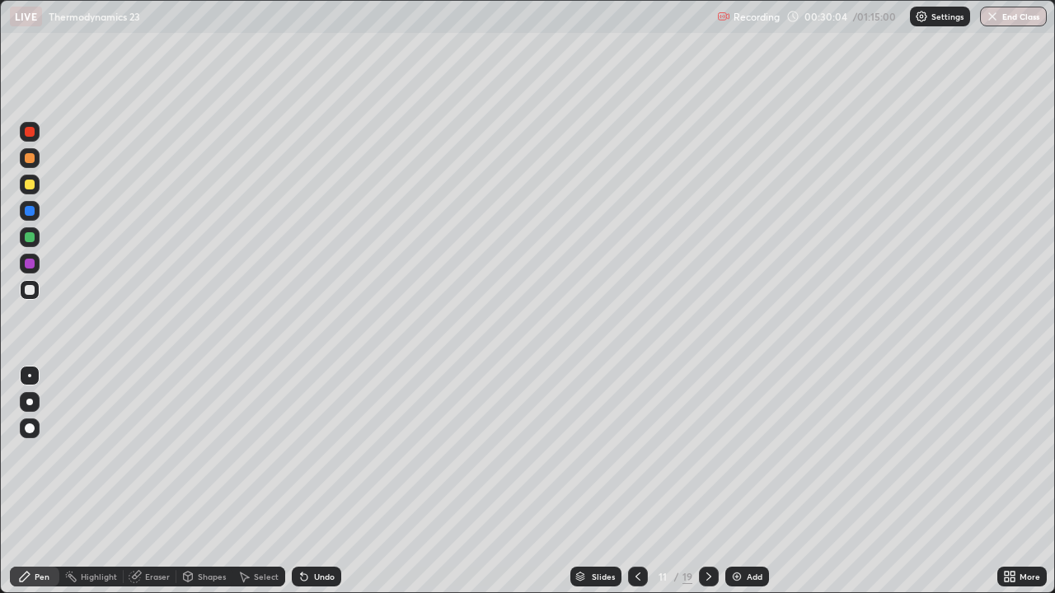
click at [165, 481] on div "Eraser" at bounding box center [157, 577] width 25 height 8
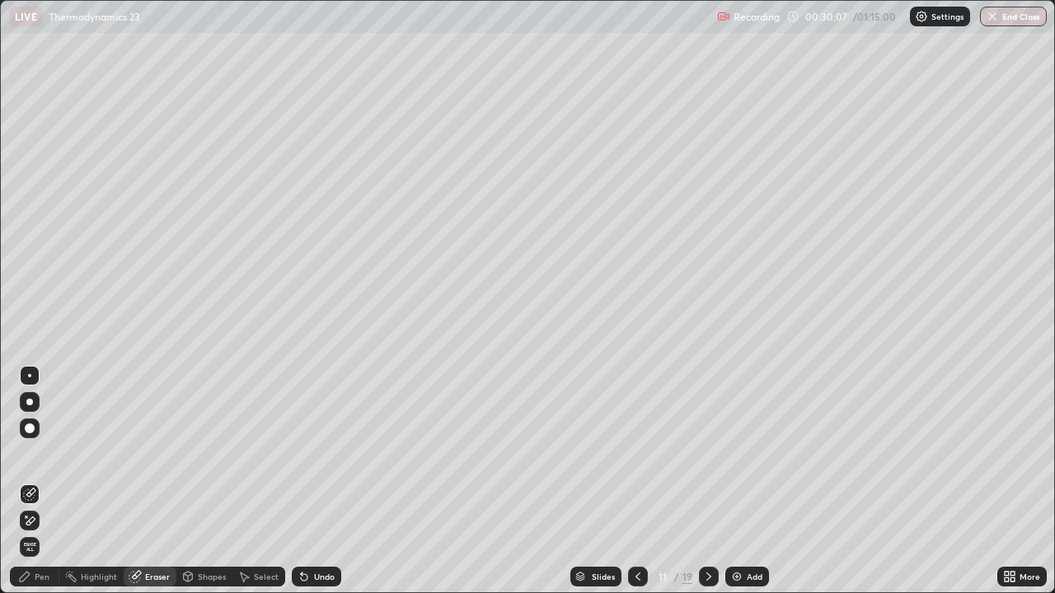
click at [54, 481] on div "Pen" at bounding box center [34, 577] width 49 height 20
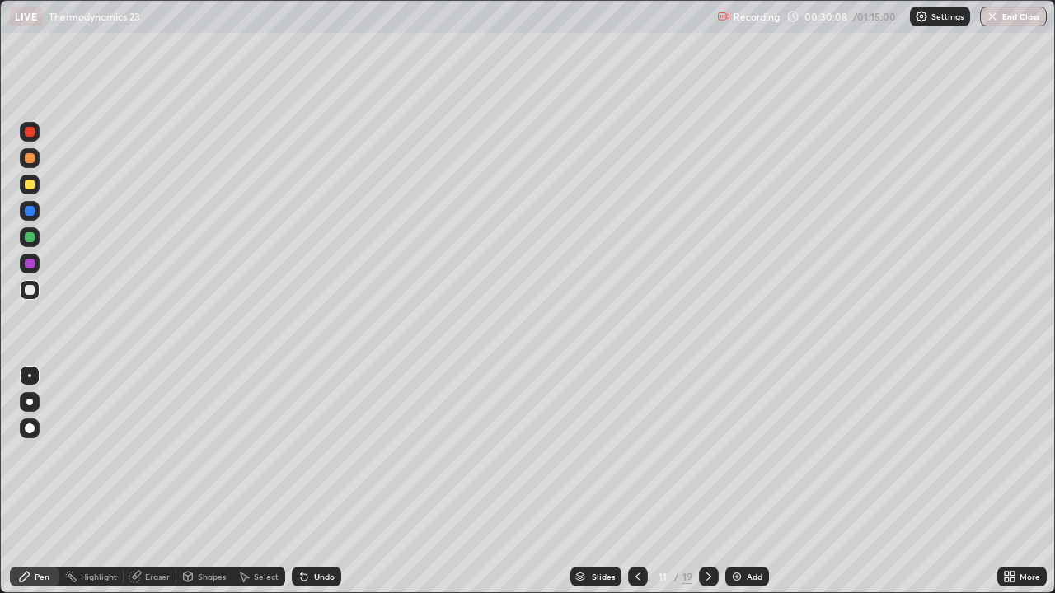
click at [30, 185] on div at bounding box center [30, 185] width 10 height 10
click at [310, 481] on div "Undo" at bounding box center [316, 577] width 49 height 20
click at [305, 481] on icon at bounding box center [304, 577] width 7 height 7
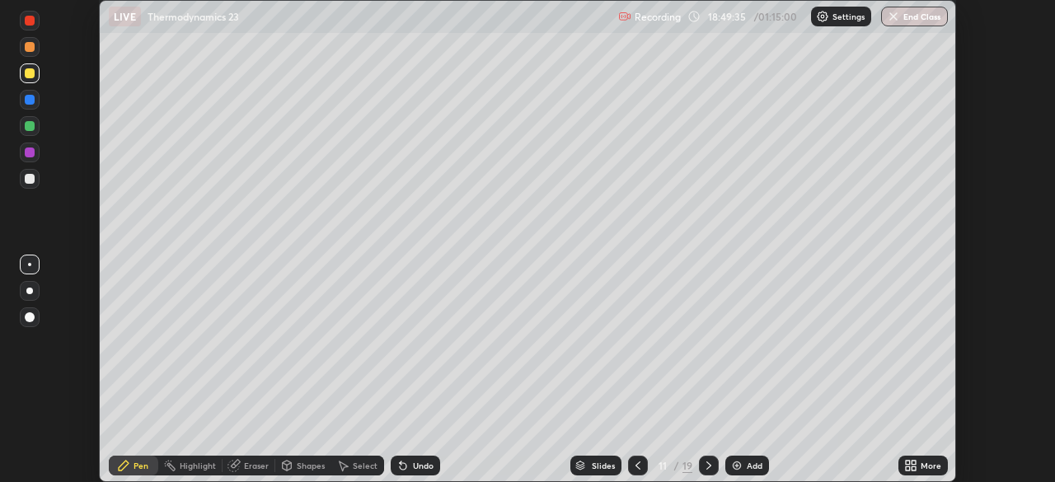
scroll to position [482, 1055]
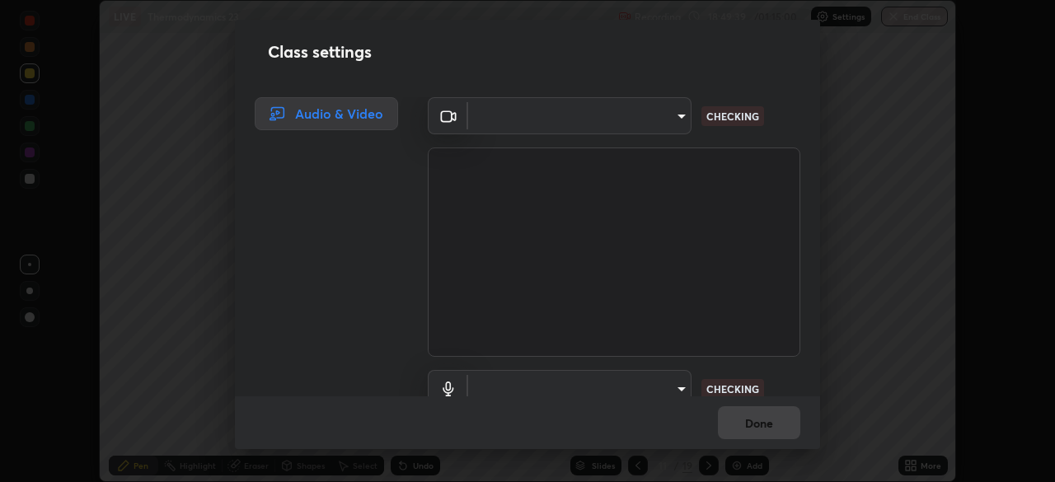
type input "09ecc5bada4ee907965ea0e478a95d4afed07b1251666ab8371fdf80b7aa1882"
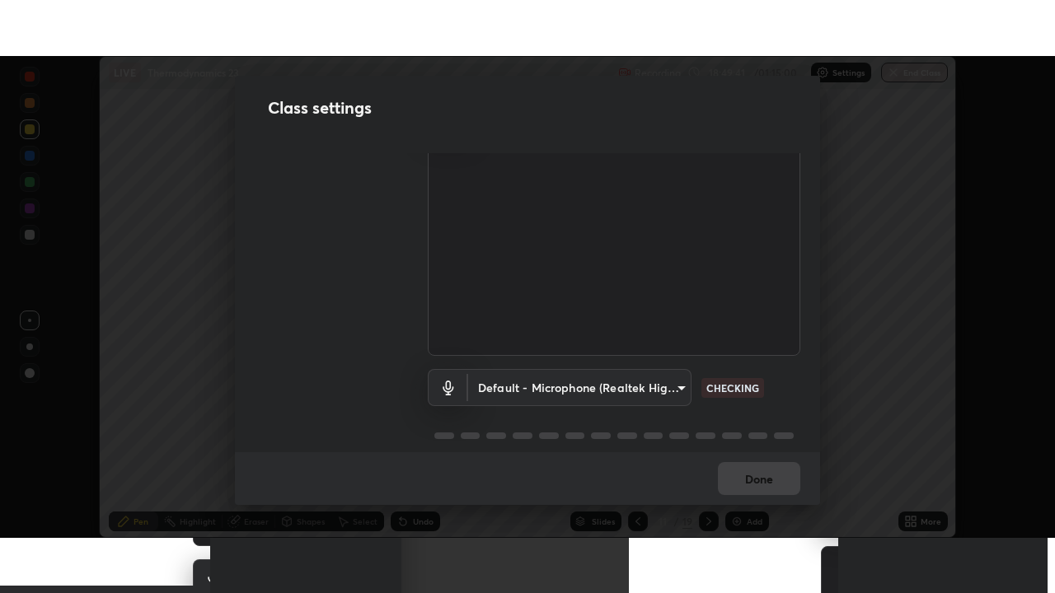
scroll to position [75, 0]
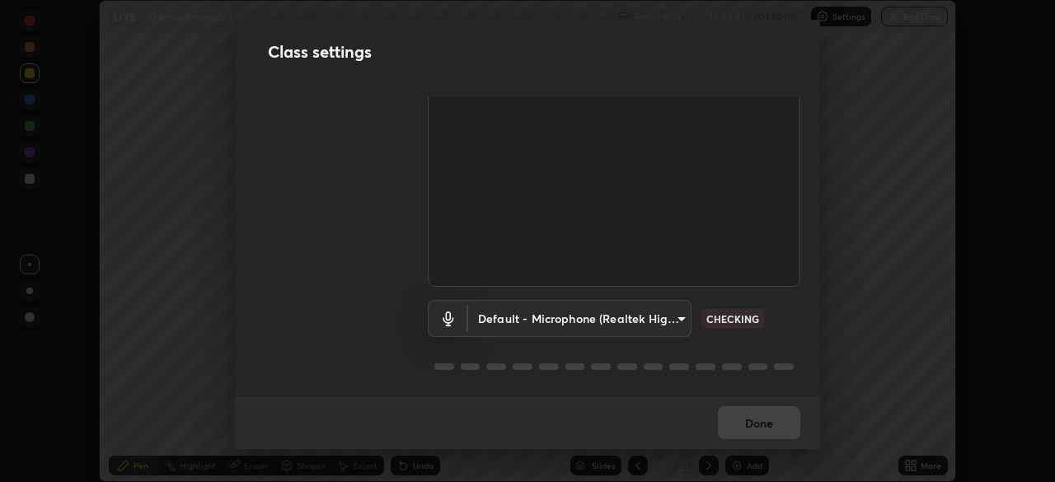
click at [521, 316] on body "Erase all LIVE Thermodynamics 23 Recording 18:49:41 / 01:15:00 Settings End Cla…" at bounding box center [527, 241] width 1055 height 482
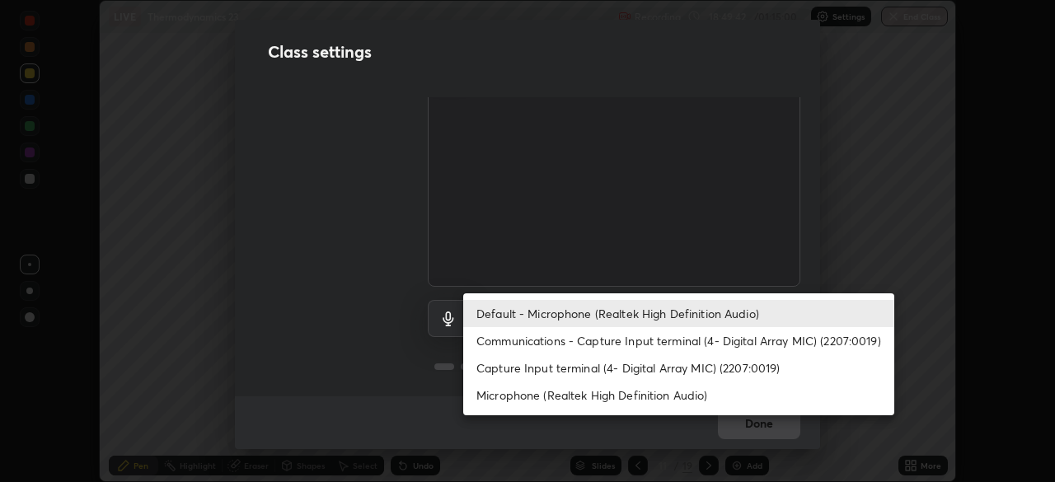
click at [514, 342] on li "Communications - Capture Input terminal (4- Digital Array MIC) (2207:0019)" at bounding box center [678, 340] width 431 height 27
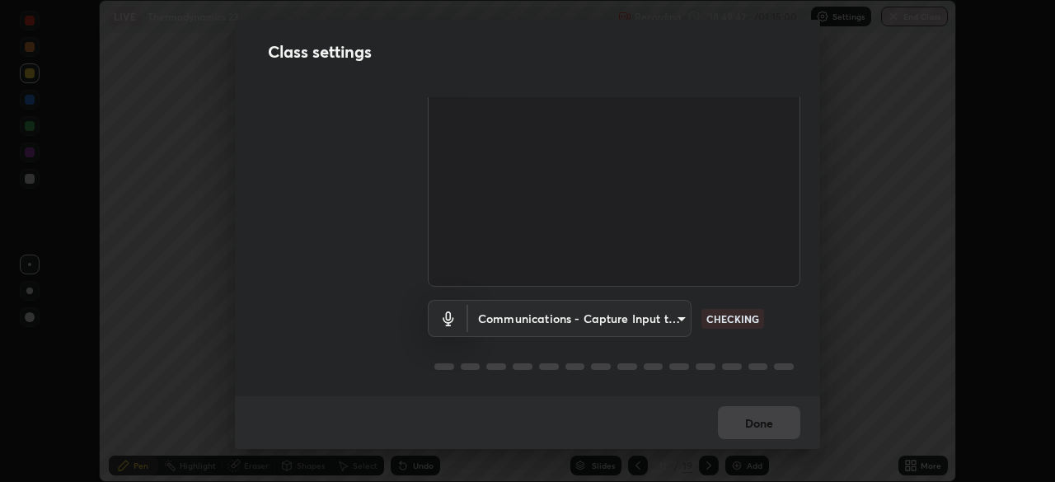
click at [519, 312] on li "Default - Microphone (Realtek High Definition Audio)" at bounding box center [624, 314] width 323 height 16
type input "default"
click at [519, 313] on body "Erase all LIVE Thermodynamics 23 Recording 18:49:43 / 01:15:00 Settings End Cla…" at bounding box center [527, 241] width 1055 height 482
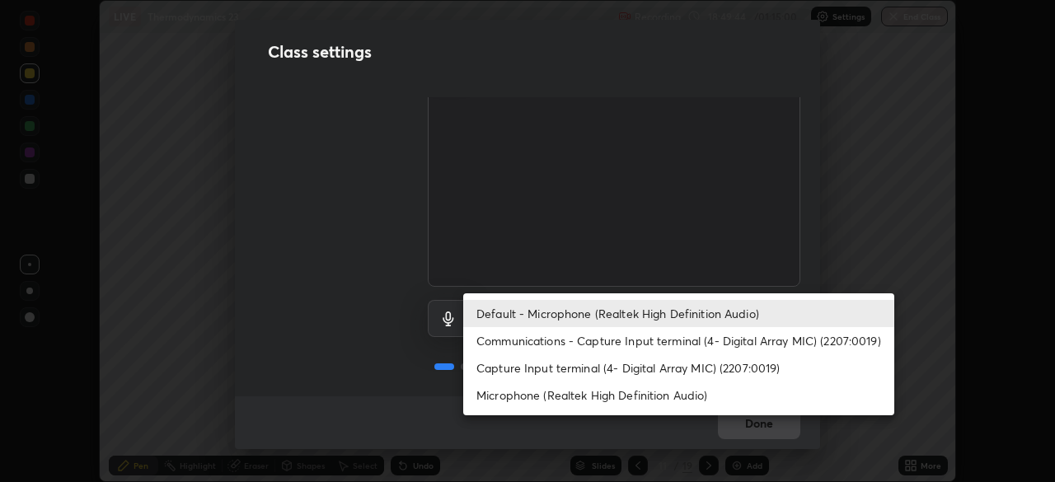
click at [522, 311] on li "Default - Microphone (Realtek High Definition Audio)" at bounding box center [678, 313] width 431 height 27
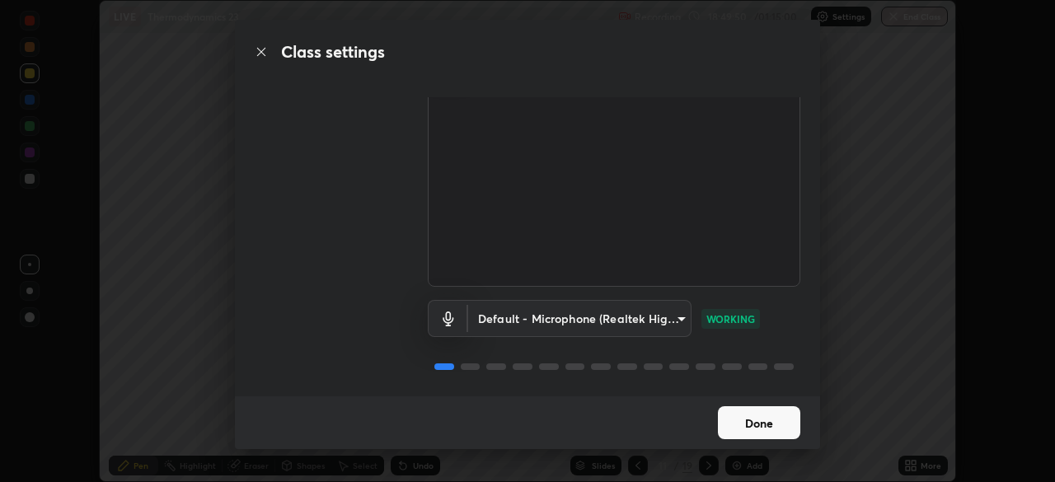
click at [746, 423] on button "Done" at bounding box center [759, 422] width 82 height 33
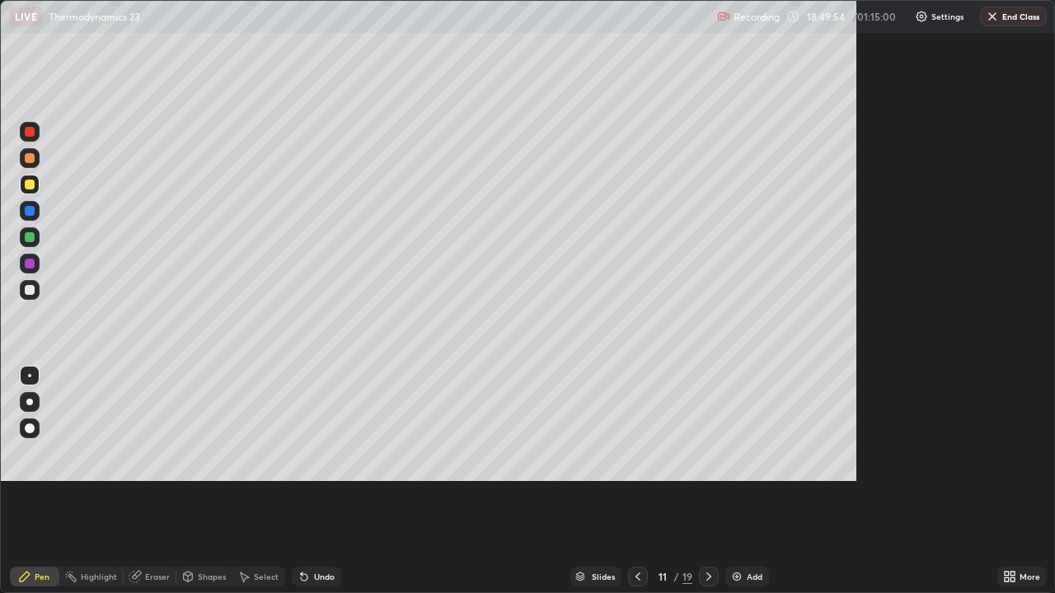
scroll to position [593, 1055]
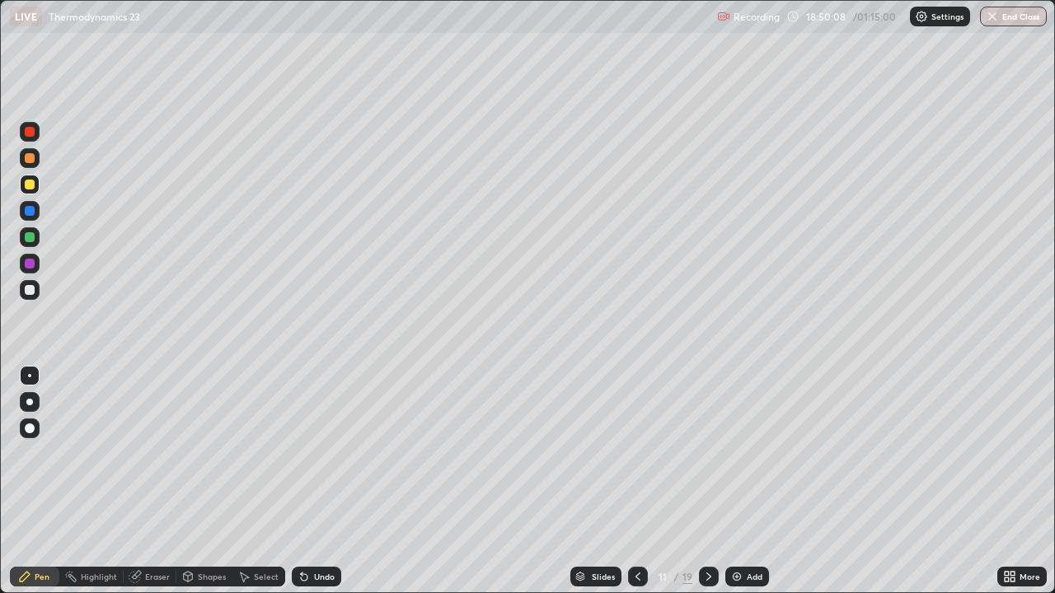
click at [707, 481] on icon at bounding box center [708, 576] width 13 height 13
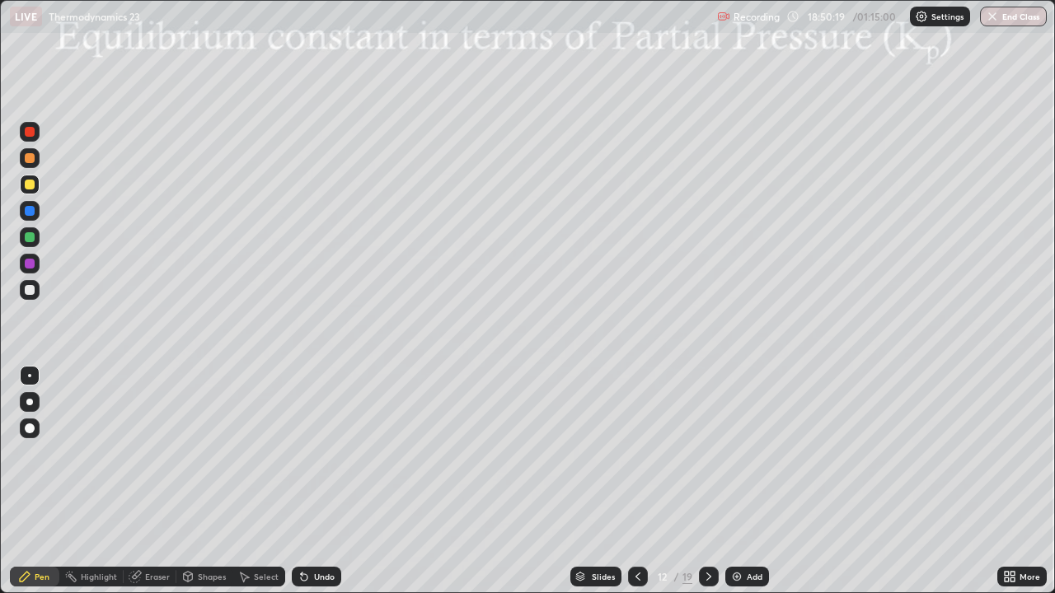
click at [34, 292] on div at bounding box center [30, 290] width 10 height 10
click at [32, 292] on div at bounding box center [30, 290] width 10 height 10
click at [26, 290] on div at bounding box center [30, 290] width 10 height 10
click at [30, 290] on div at bounding box center [30, 290] width 10 height 10
click at [28, 186] on div at bounding box center [30, 185] width 10 height 10
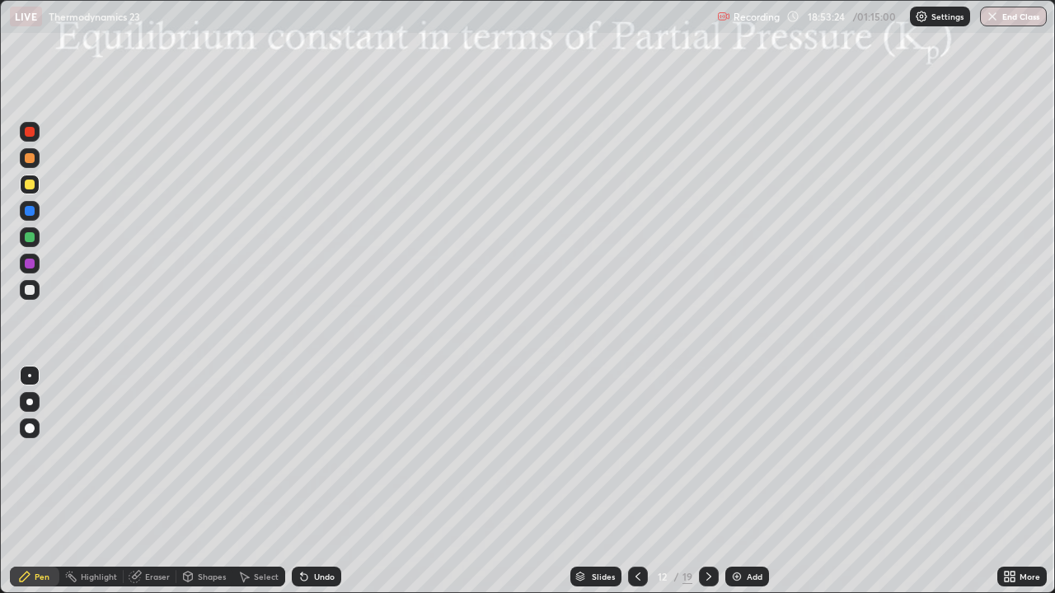
click at [318, 481] on div "Undo" at bounding box center [316, 577] width 49 height 20
click at [738, 481] on img at bounding box center [736, 576] width 13 height 13
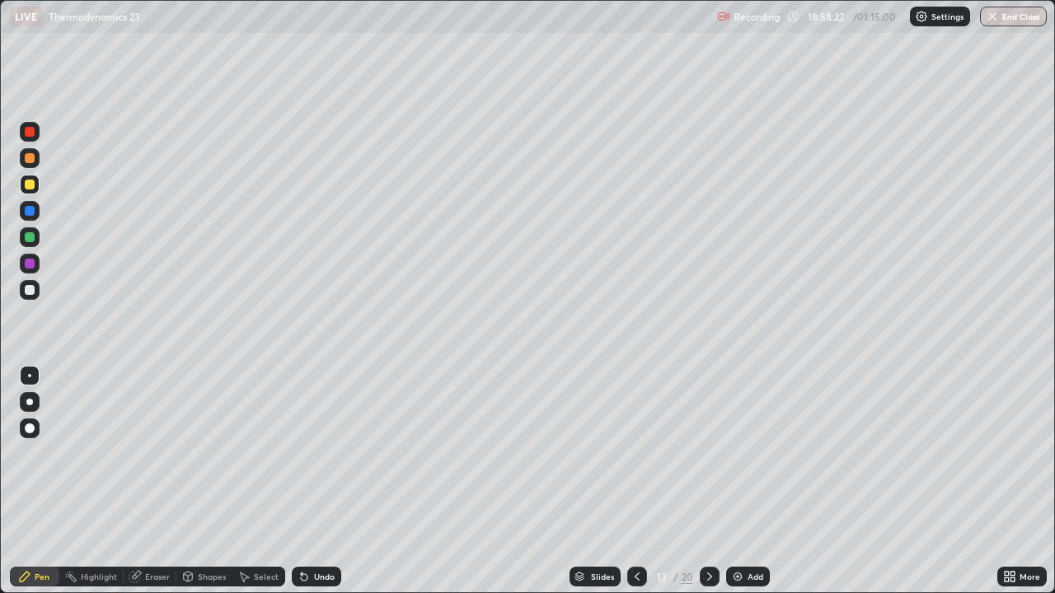
click at [32, 292] on div at bounding box center [30, 290] width 10 height 10
click at [30, 288] on div at bounding box center [30, 290] width 10 height 10
click at [29, 188] on div at bounding box center [30, 185] width 10 height 10
click at [30, 218] on div at bounding box center [30, 211] width 20 height 20
click at [25, 186] on div at bounding box center [30, 185] width 10 height 10
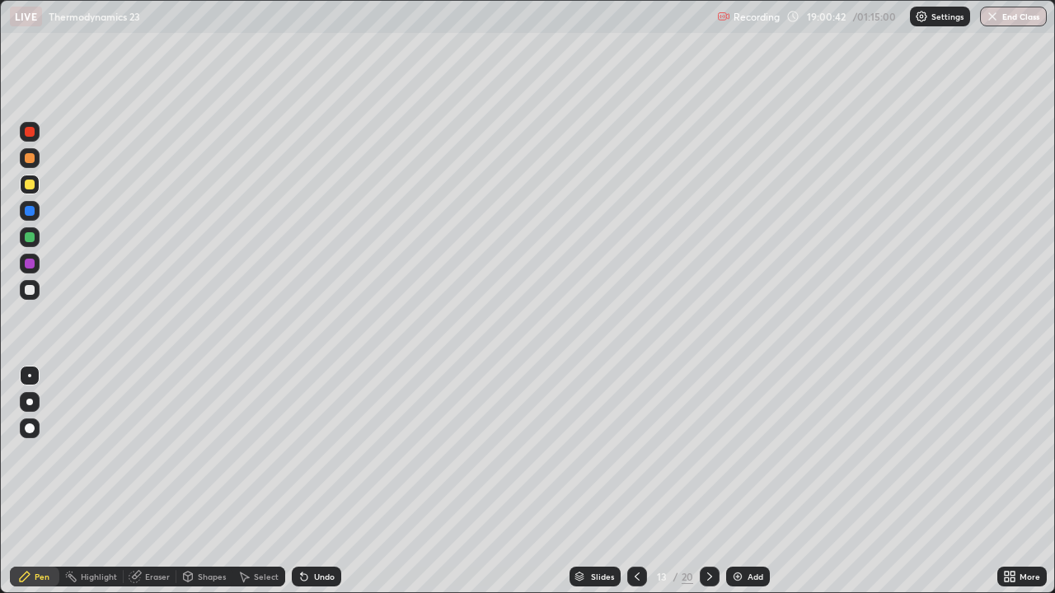
click at [34, 289] on div at bounding box center [30, 290] width 10 height 10
click at [738, 481] on img at bounding box center [737, 576] width 13 height 13
click at [31, 188] on div at bounding box center [30, 185] width 10 height 10
click at [30, 214] on div at bounding box center [30, 211] width 10 height 10
click at [31, 291] on div at bounding box center [30, 290] width 10 height 10
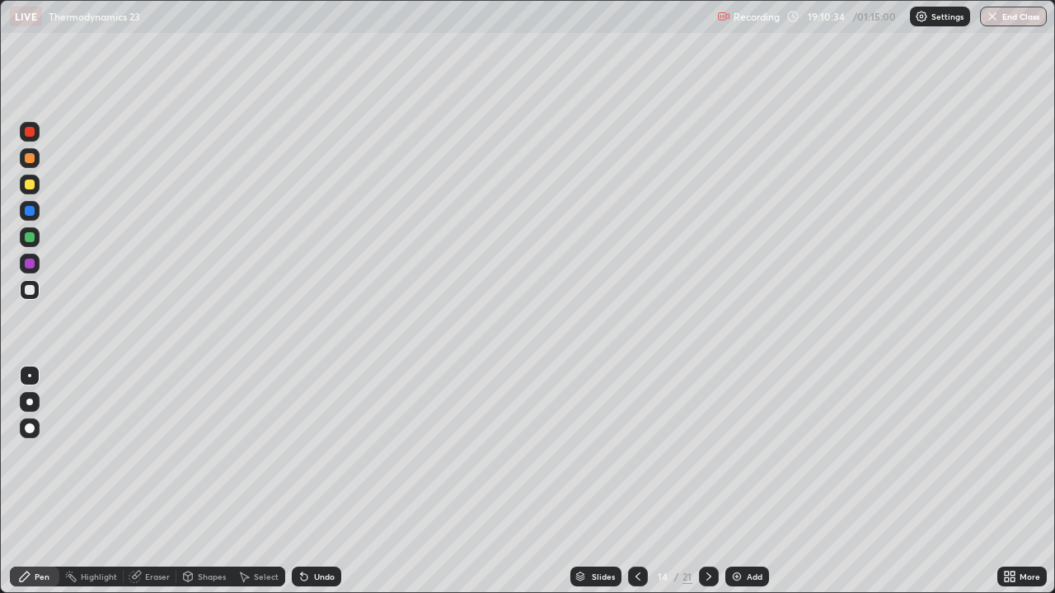
click at [325, 481] on div "Undo" at bounding box center [324, 577] width 21 height 8
click at [314, 481] on div "Undo" at bounding box center [324, 577] width 21 height 8
click at [741, 481] on img at bounding box center [736, 576] width 13 height 13
click at [34, 287] on div at bounding box center [30, 290] width 10 height 10
click at [32, 187] on div at bounding box center [30, 185] width 10 height 10
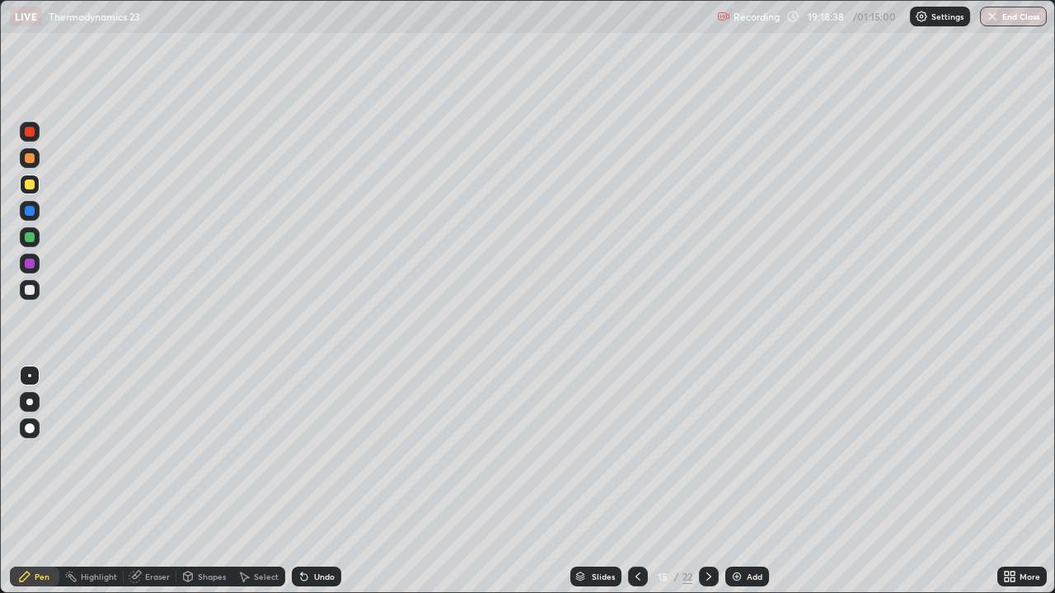
click at [30, 211] on div at bounding box center [30, 211] width 10 height 10
click at [30, 191] on div at bounding box center [30, 185] width 20 height 20
click at [334, 481] on div "Undo" at bounding box center [316, 577] width 49 height 20
click at [707, 481] on icon at bounding box center [708, 576] width 13 height 13
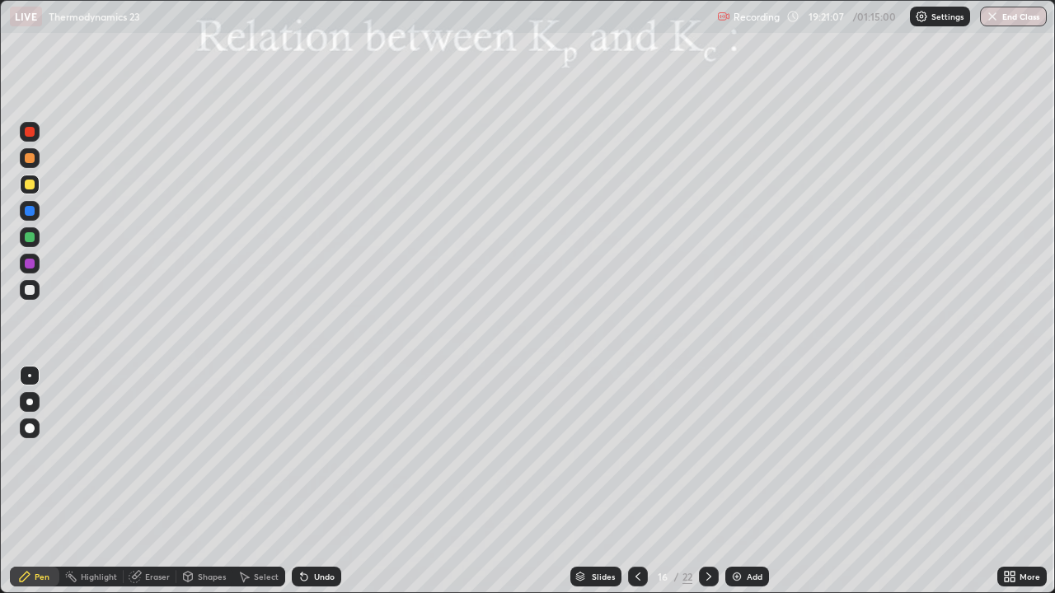
click at [30, 292] on div at bounding box center [30, 290] width 10 height 10
click at [1011, 22] on button "End Class" at bounding box center [1013, 17] width 67 height 20
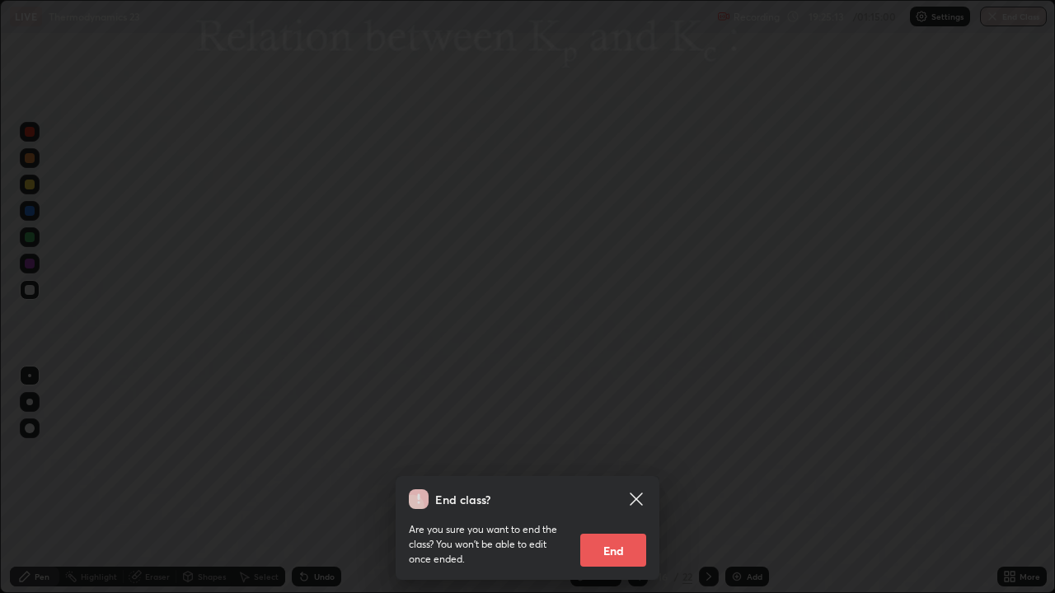
click at [630, 481] on button "End" at bounding box center [613, 550] width 66 height 33
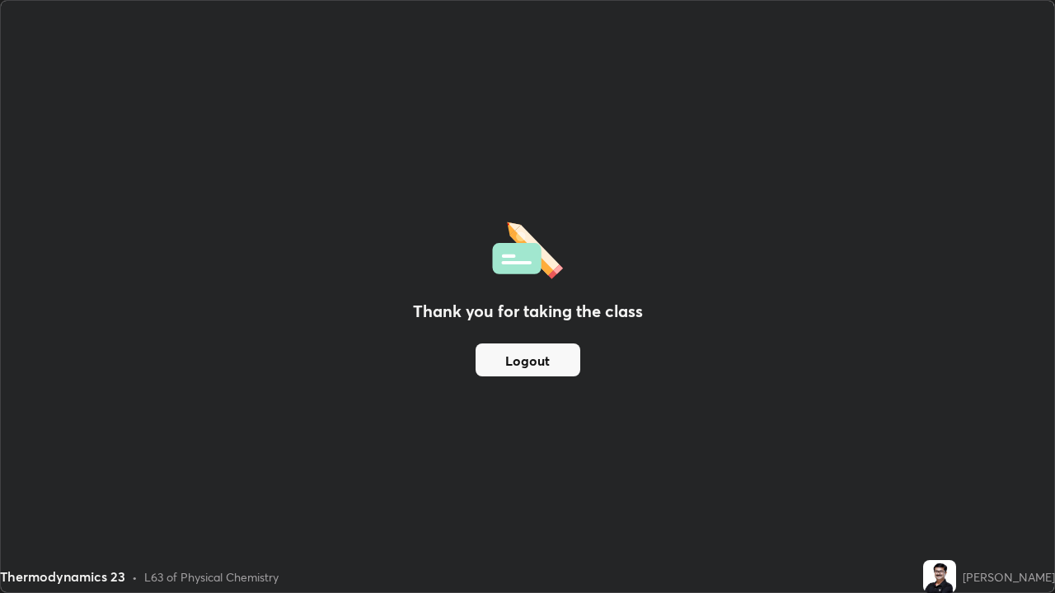
click at [529, 360] on button "Logout" at bounding box center [527, 360] width 105 height 33
